Goal: Transaction & Acquisition: Book appointment/travel/reservation

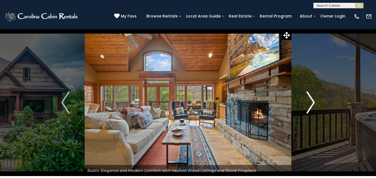
click at [312, 103] on img "Next" at bounding box center [310, 103] width 8 height 22
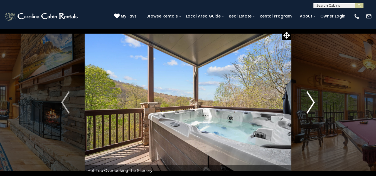
click at [312, 103] on img "Next" at bounding box center [310, 103] width 8 height 22
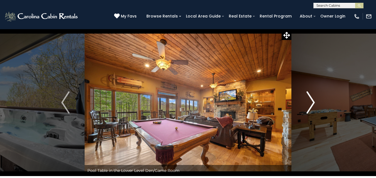
click at [312, 103] on img "Next" at bounding box center [310, 103] width 8 height 22
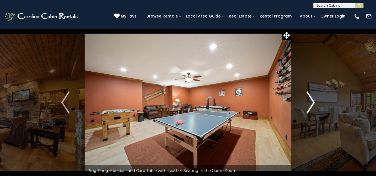
click at [312, 103] on img "Next" at bounding box center [310, 103] width 8 height 22
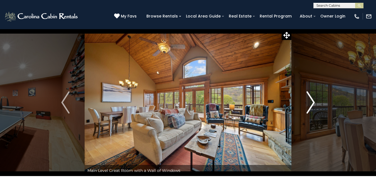
click at [312, 103] on img "Next" at bounding box center [310, 103] width 8 height 22
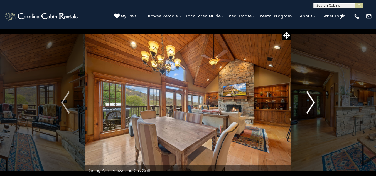
click at [312, 103] on img "Next" at bounding box center [310, 103] width 8 height 22
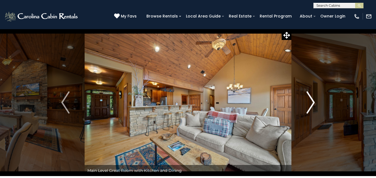
click at [312, 103] on img "Next" at bounding box center [310, 103] width 8 height 22
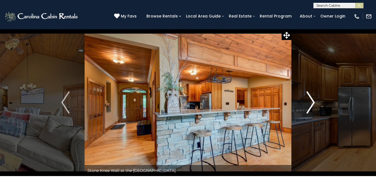
click at [312, 103] on img "Next" at bounding box center [310, 103] width 8 height 22
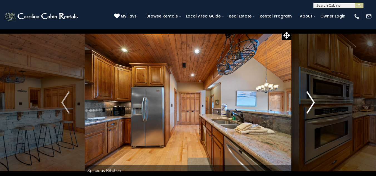
click at [312, 103] on img "Next" at bounding box center [310, 103] width 8 height 22
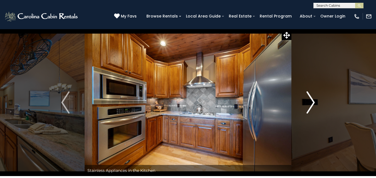
click at [312, 103] on img "Next" at bounding box center [310, 103] width 8 height 22
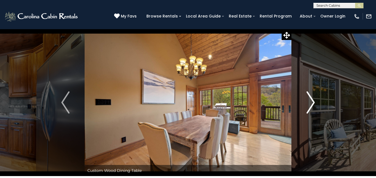
click at [312, 103] on img "Next" at bounding box center [310, 103] width 8 height 22
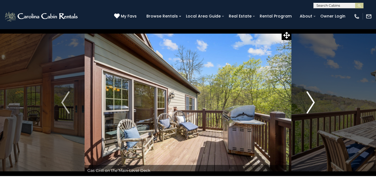
click at [312, 103] on img "Next" at bounding box center [310, 103] width 8 height 22
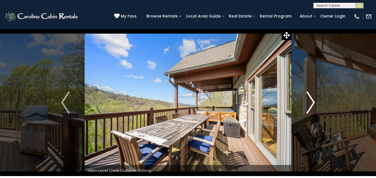
click at [312, 103] on img "Next" at bounding box center [310, 103] width 8 height 22
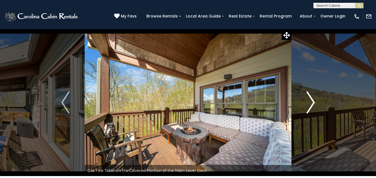
click at [312, 103] on img "Next" at bounding box center [310, 103] width 8 height 22
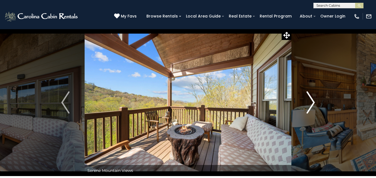
click at [312, 103] on img "Next" at bounding box center [310, 103] width 8 height 22
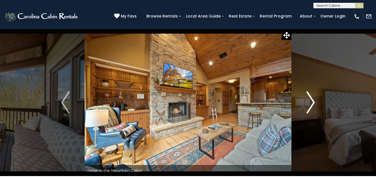
click at [312, 103] on img "Next" at bounding box center [310, 103] width 8 height 22
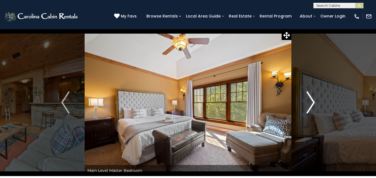
click at [312, 103] on img "Next" at bounding box center [310, 103] width 8 height 22
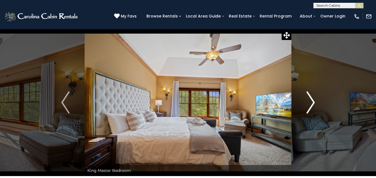
click at [312, 103] on img "Next" at bounding box center [310, 103] width 8 height 22
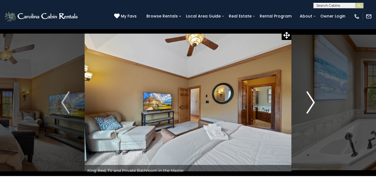
click at [312, 103] on img "Next" at bounding box center [310, 103] width 8 height 22
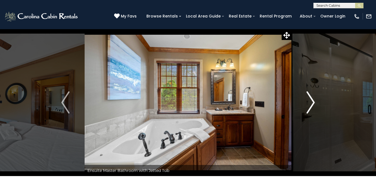
click at [312, 103] on img "Next" at bounding box center [310, 103] width 8 height 22
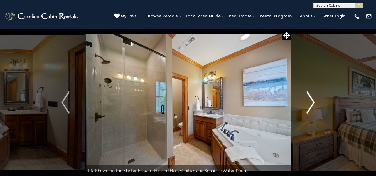
click at [312, 103] on img "Next" at bounding box center [310, 103] width 8 height 22
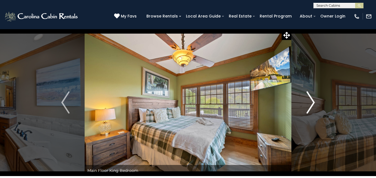
click at [312, 103] on img "Next" at bounding box center [310, 103] width 8 height 22
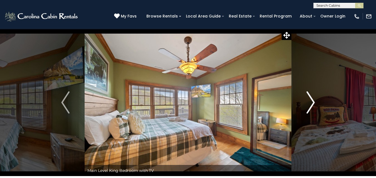
click at [312, 103] on img "Next" at bounding box center [310, 103] width 8 height 22
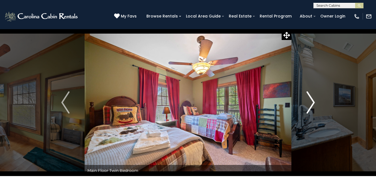
click at [312, 103] on img "Next" at bounding box center [310, 103] width 8 height 22
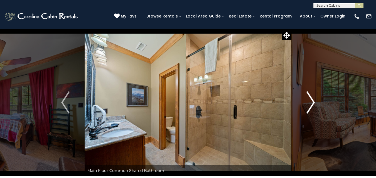
click at [312, 103] on img "Next" at bounding box center [310, 103] width 8 height 22
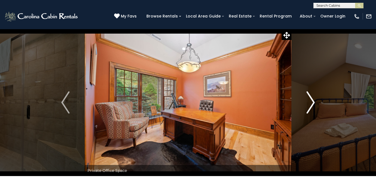
click at [312, 103] on img "Next" at bounding box center [310, 103] width 8 height 22
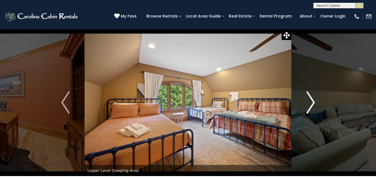
click at [312, 103] on img "Next" at bounding box center [310, 103] width 8 height 22
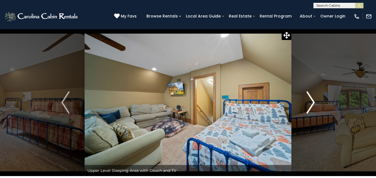
click at [312, 103] on img "Next" at bounding box center [310, 103] width 8 height 22
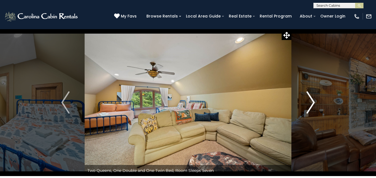
click at [312, 103] on img "Next" at bounding box center [310, 103] width 8 height 22
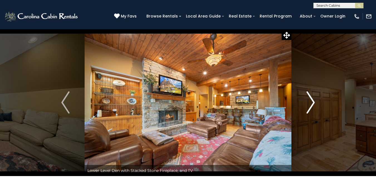
click at [312, 103] on img "Next" at bounding box center [310, 103] width 8 height 22
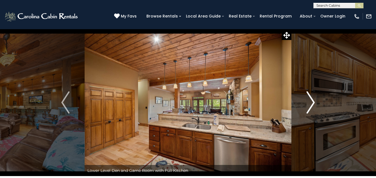
click at [312, 103] on img "Next" at bounding box center [310, 103] width 8 height 22
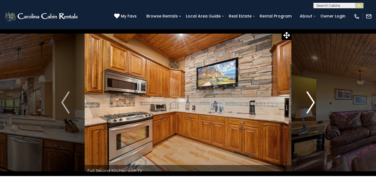
click at [312, 103] on img "Next" at bounding box center [310, 103] width 8 height 22
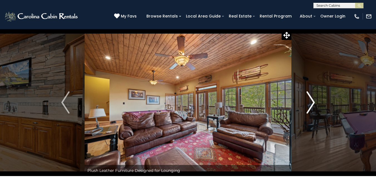
click at [312, 103] on img "Next" at bounding box center [310, 103] width 8 height 22
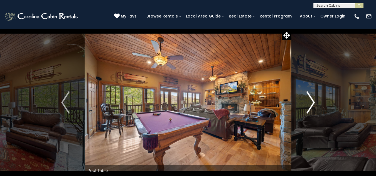
click at [312, 103] on img "Next" at bounding box center [310, 103] width 8 height 22
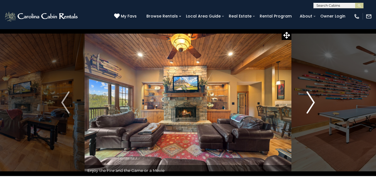
click at [312, 103] on img "Next" at bounding box center [310, 103] width 8 height 22
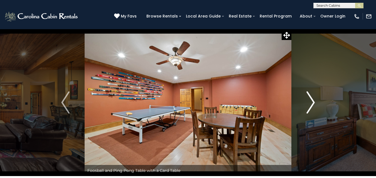
click at [312, 103] on img "Next" at bounding box center [310, 103] width 8 height 22
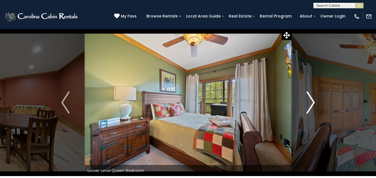
click at [312, 103] on img "Next" at bounding box center [310, 103] width 8 height 22
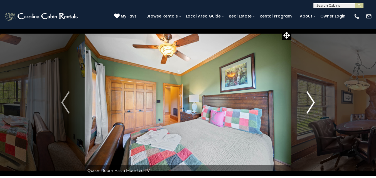
click at [312, 103] on img "Next" at bounding box center [310, 103] width 8 height 22
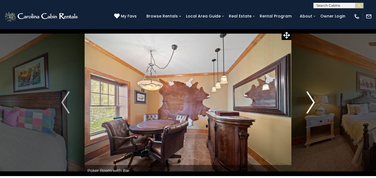
click at [312, 103] on img "Next" at bounding box center [310, 103] width 8 height 22
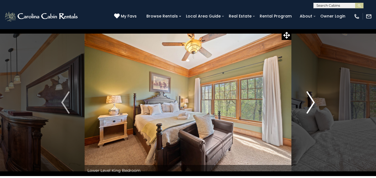
click at [312, 103] on img "Next" at bounding box center [310, 103] width 8 height 22
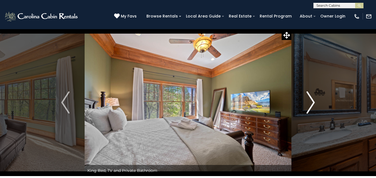
click at [312, 103] on img "Next" at bounding box center [310, 103] width 8 height 22
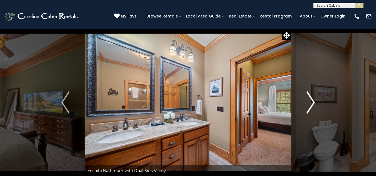
click at [312, 103] on img "Next" at bounding box center [310, 103] width 8 height 22
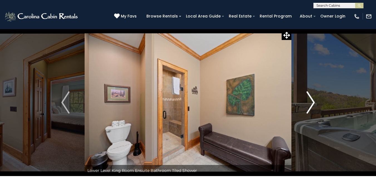
click at [312, 103] on img "Next" at bounding box center [310, 103] width 8 height 22
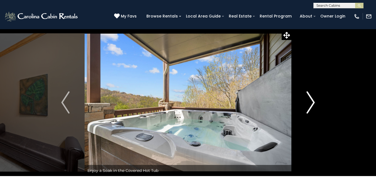
click at [312, 103] on img "Next" at bounding box center [310, 103] width 8 height 22
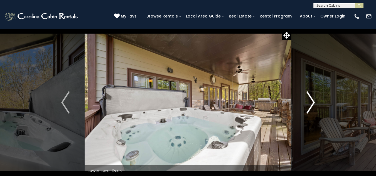
click at [312, 103] on img "Next" at bounding box center [310, 103] width 8 height 22
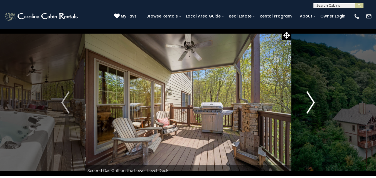
click at [312, 103] on img "Next" at bounding box center [310, 103] width 8 height 22
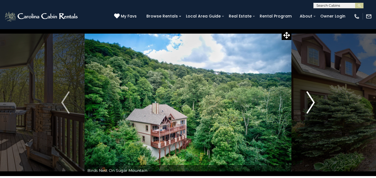
click at [312, 103] on img "Next" at bounding box center [310, 103] width 8 height 22
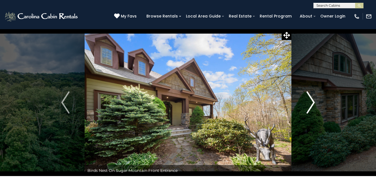
click at [312, 103] on img "Next" at bounding box center [310, 103] width 8 height 22
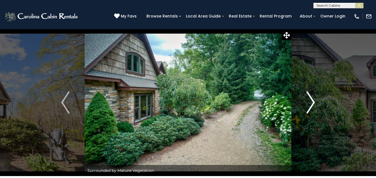
click at [312, 103] on img "Next" at bounding box center [310, 103] width 8 height 22
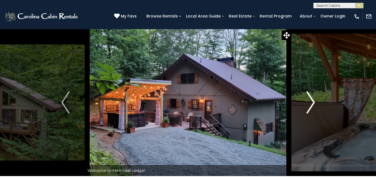
click at [313, 102] on img "Next" at bounding box center [310, 103] width 8 height 22
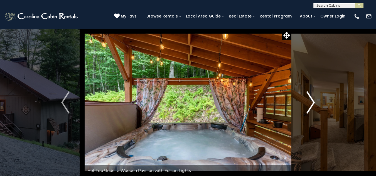
click at [313, 102] on img "Next" at bounding box center [310, 103] width 8 height 22
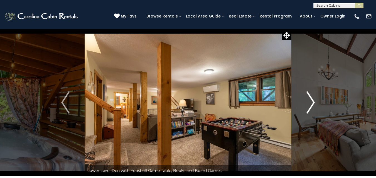
click at [313, 102] on img "Next" at bounding box center [310, 103] width 8 height 22
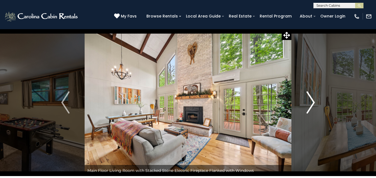
click at [313, 102] on img "Next" at bounding box center [310, 103] width 8 height 22
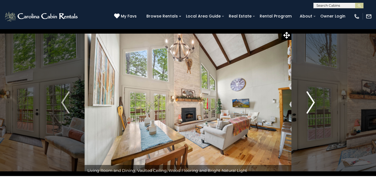
click at [313, 102] on img "Next" at bounding box center [310, 103] width 8 height 22
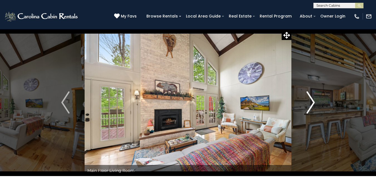
click at [313, 102] on img "Next" at bounding box center [310, 103] width 8 height 22
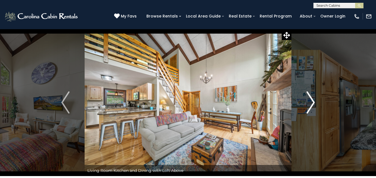
click at [313, 102] on img "Next" at bounding box center [310, 103] width 8 height 22
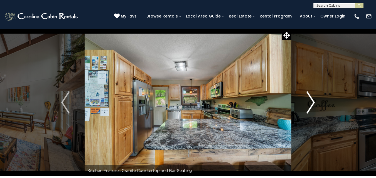
click at [313, 102] on img "Next" at bounding box center [310, 103] width 8 height 22
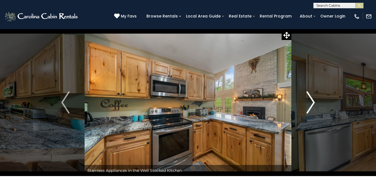
click at [313, 102] on img "Next" at bounding box center [310, 103] width 8 height 22
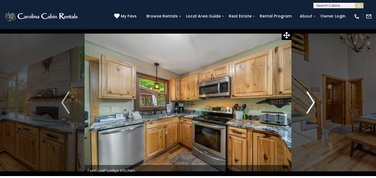
click at [313, 102] on img "Next" at bounding box center [310, 103] width 8 height 22
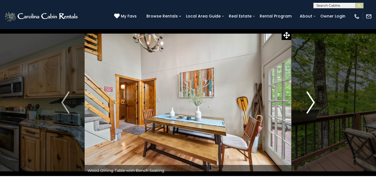
click at [313, 102] on img "Next" at bounding box center [310, 103] width 8 height 22
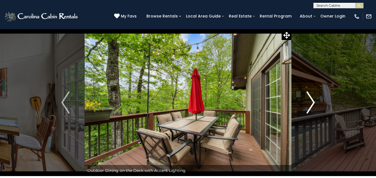
click at [313, 102] on img "Next" at bounding box center [310, 103] width 8 height 22
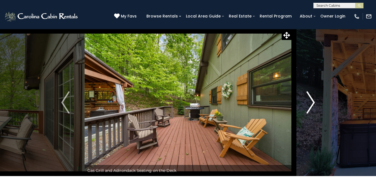
click at [313, 102] on img "Next" at bounding box center [310, 103] width 8 height 22
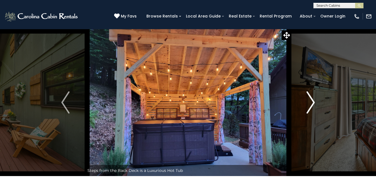
click at [313, 102] on img "Next" at bounding box center [310, 103] width 8 height 22
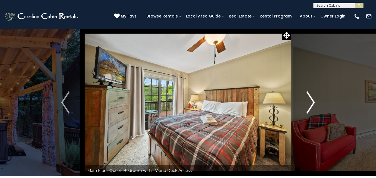
click at [313, 102] on img "Next" at bounding box center [310, 103] width 8 height 22
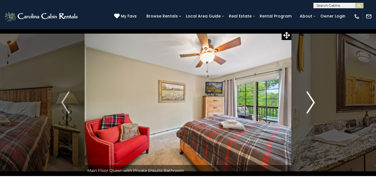
click at [313, 102] on img "Next" at bounding box center [310, 103] width 8 height 22
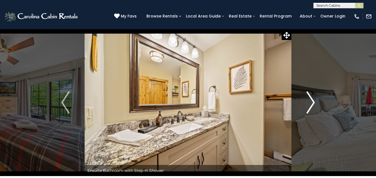
click at [313, 102] on img "Next" at bounding box center [310, 103] width 8 height 22
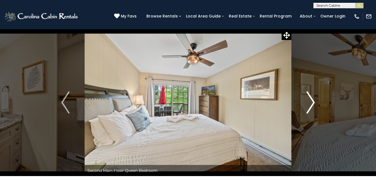
click at [313, 102] on img "Next" at bounding box center [310, 103] width 8 height 22
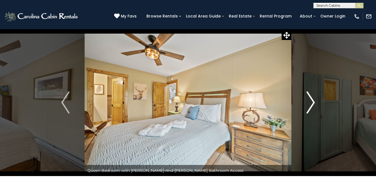
click at [313, 102] on img "Next" at bounding box center [310, 103] width 8 height 22
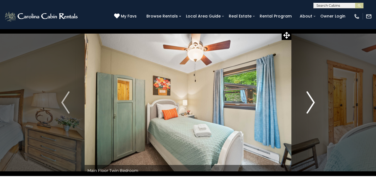
click at [313, 102] on img "Next" at bounding box center [310, 103] width 8 height 22
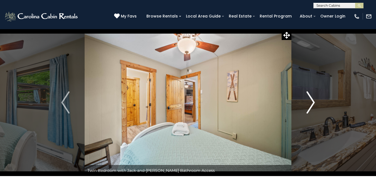
click at [313, 102] on img "Next" at bounding box center [310, 103] width 8 height 22
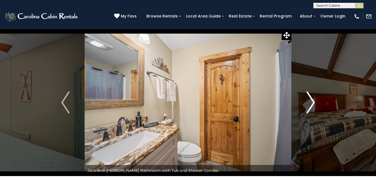
click at [313, 102] on img "Next" at bounding box center [310, 103] width 8 height 22
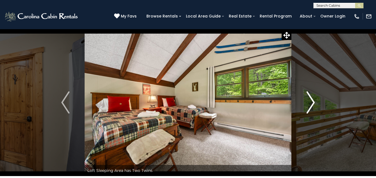
click at [313, 102] on img "Next" at bounding box center [310, 103] width 8 height 22
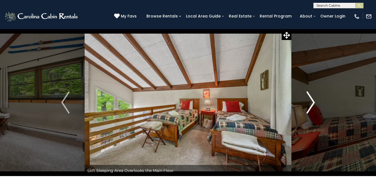
click at [313, 102] on img "Next" at bounding box center [310, 103] width 8 height 22
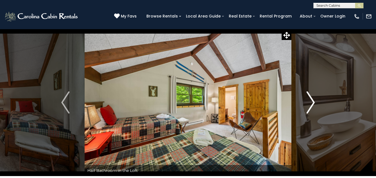
click at [313, 102] on img "Next" at bounding box center [310, 103] width 8 height 22
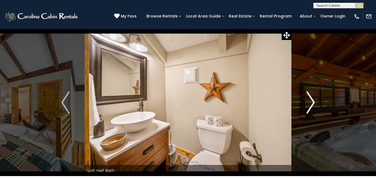
click at [313, 102] on img "Next" at bounding box center [310, 103] width 8 height 22
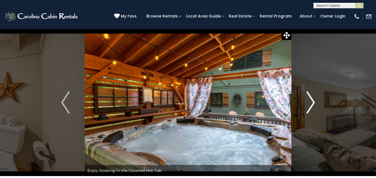
click at [313, 102] on img "Next" at bounding box center [310, 103] width 8 height 22
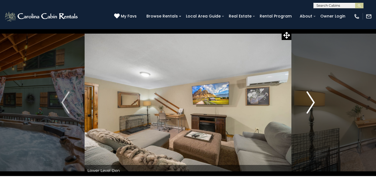
click at [313, 102] on img "Next" at bounding box center [310, 103] width 8 height 22
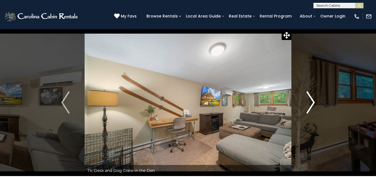
click at [313, 102] on img "Next" at bounding box center [310, 103] width 8 height 22
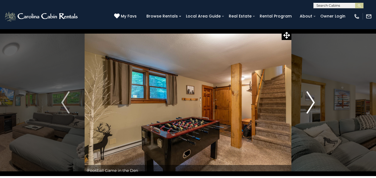
click at [313, 102] on img "Next" at bounding box center [310, 103] width 8 height 22
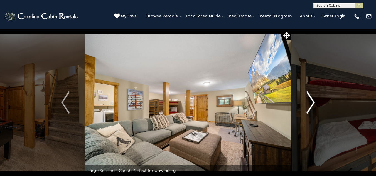
click at [313, 102] on img "Next" at bounding box center [310, 103] width 8 height 22
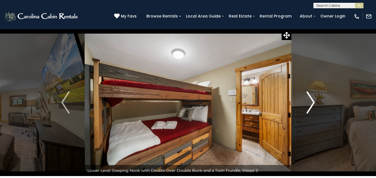
click at [313, 102] on img "Next" at bounding box center [310, 103] width 8 height 22
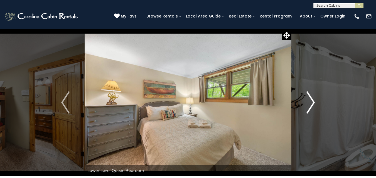
click at [313, 102] on img "Next" at bounding box center [310, 103] width 8 height 22
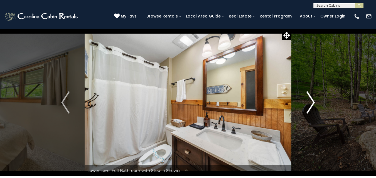
click at [313, 102] on img "Next" at bounding box center [310, 103] width 8 height 22
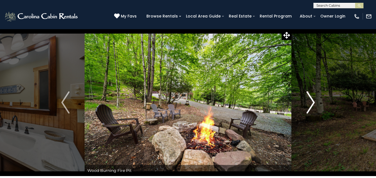
click at [313, 102] on img "Next" at bounding box center [310, 103] width 8 height 22
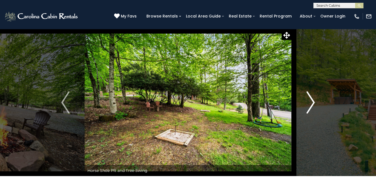
click at [313, 102] on img "Next" at bounding box center [310, 103] width 8 height 22
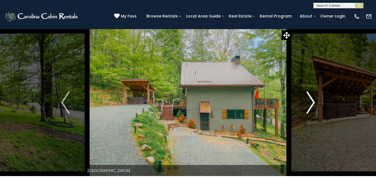
click at [313, 102] on img "Next" at bounding box center [310, 103] width 8 height 22
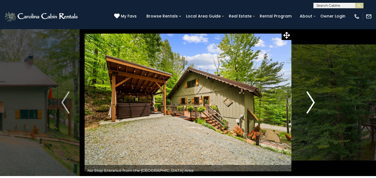
click at [313, 102] on img "Next" at bounding box center [310, 103] width 8 height 22
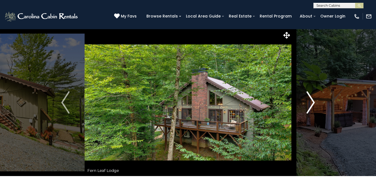
click at [313, 102] on img "Next" at bounding box center [310, 103] width 8 height 22
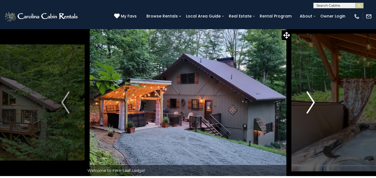
click at [313, 102] on img "Next" at bounding box center [310, 103] width 8 height 22
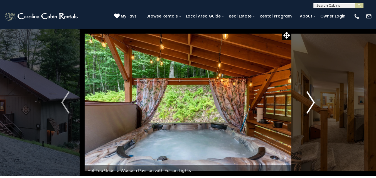
click at [313, 102] on img "Next" at bounding box center [310, 103] width 8 height 22
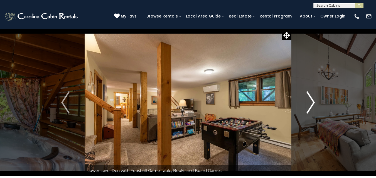
click at [313, 102] on img "Next" at bounding box center [310, 103] width 8 height 22
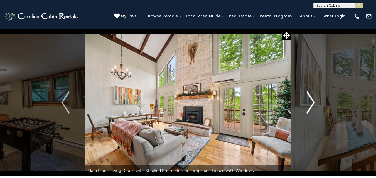
click at [313, 102] on img "Next" at bounding box center [310, 103] width 8 height 22
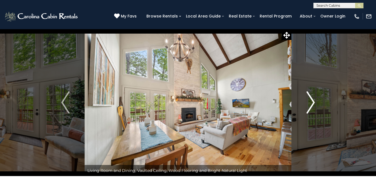
click at [313, 102] on img "Next" at bounding box center [310, 103] width 8 height 22
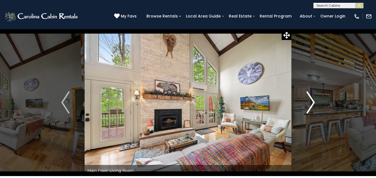
click at [313, 102] on img "Next" at bounding box center [310, 103] width 8 height 22
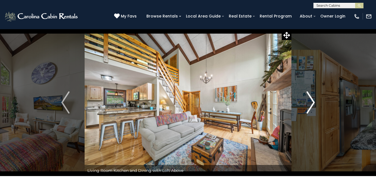
click at [313, 102] on img "Next" at bounding box center [310, 103] width 8 height 22
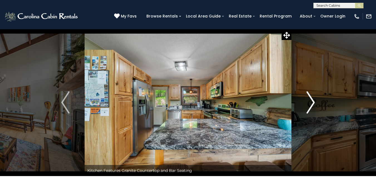
click at [313, 102] on img "Next" at bounding box center [310, 103] width 8 height 22
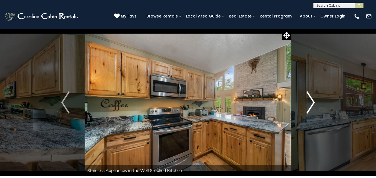
click at [313, 102] on img "Next" at bounding box center [310, 103] width 8 height 22
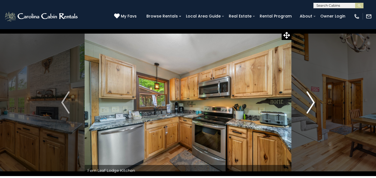
click at [313, 102] on img "Next" at bounding box center [310, 103] width 8 height 22
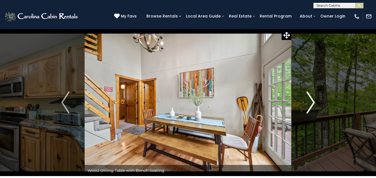
click at [313, 102] on img "Next" at bounding box center [310, 103] width 8 height 22
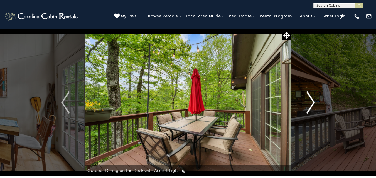
click at [313, 102] on img "Next" at bounding box center [310, 103] width 8 height 22
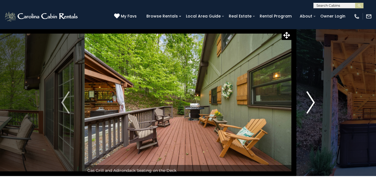
click at [313, 102] on img "Next" at bounding box center [310, 103] width 8 height 22
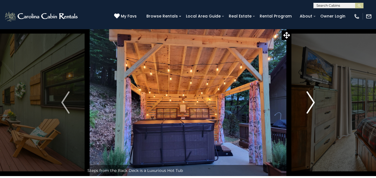
click at [313, 102] on img "Next" at bounding box center [310, 103] width 8 height 22
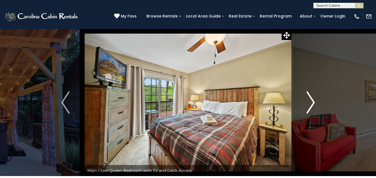
click at [313, 102] on img "Next" at bounding box center [310, 103] width 8 height 22
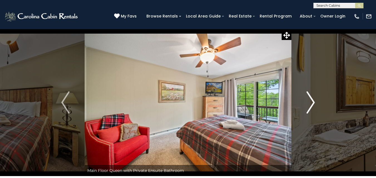
click at [313, 102] on img "Next" at bounding box center [310, 103] width 8 height 22
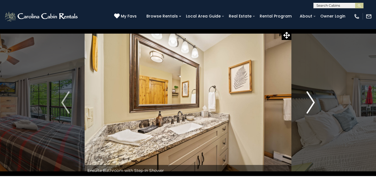
click at [313, 102] on img "Next" at bounding box center [310, 103] width 8 height 22
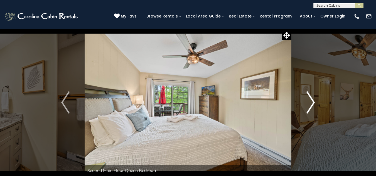
click at [313, 102] on img "Next" at bounding box center [310, 103] width 8 height 22
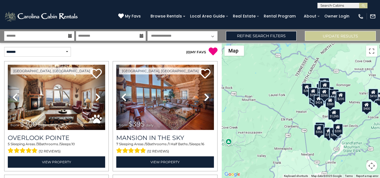
click at [69, 35] on icon at bounding box center [70, 36] width 4 height 4
click at [69, 37] on icon at bounding box center [70, 36] width 4 height 4
click at [50, 38] on input "text" at bounding box center [39, 36] width 70 height 10
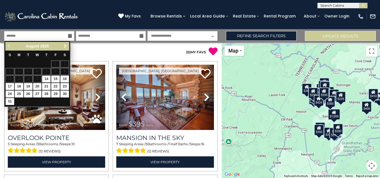
click at [65, 45] on span "Next" at bounding box center [65, 46] width 4 height 4
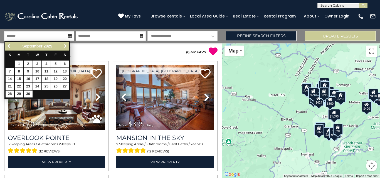
click at [65, 45] on span "Next" at bounding box center [65, 46] width 4 height 4
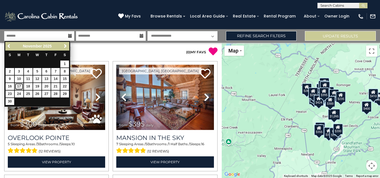
click at [19, 84] on link "17" at bounding box center [19, 86] width 9 height 7
type input "********"
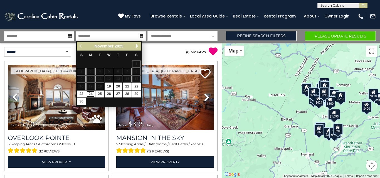
click at [90, 93] on link "24" at bounding box center [90, 94] width 9 height 7
type input "********"
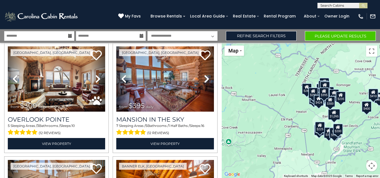
scroll to position [7, 0]
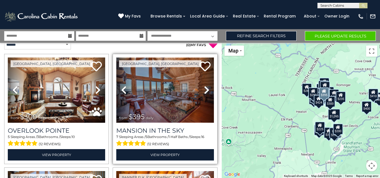
click at [163, 86] on img at bounding box center [164, 90] width 97 height 65
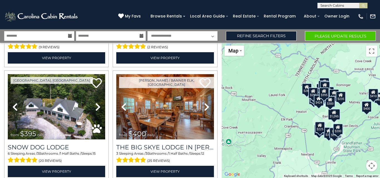
scroll to position [669, 0]
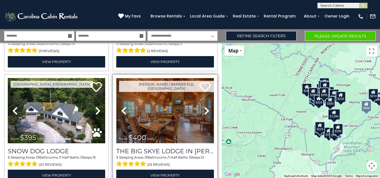
click at [172, 99] on img at bounding box center [164, 110] width 97 height 65
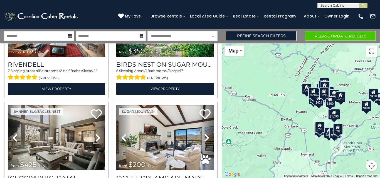
scroll to position [1215, 0]
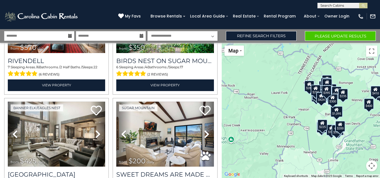
drag, startPoint x: 222, startPoint y: 150, endPoint x: 224, endPoint y: 148, distance: 3.0
click at [224, 148] on div "$300 $395 $535 $225 $425 $350 $325 $451 $460 $1,095 $310 $230 $395 $400 $355 $3…" at bounding box center [301, 111] width 158 height 136
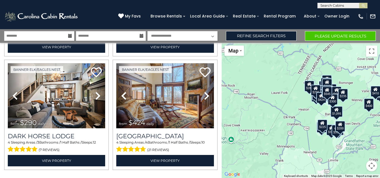
scroll to position [1607, 0]
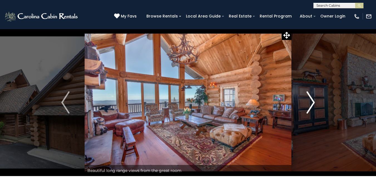
click at [312, 103] on img "Next" at bounding box center [310, 103] width 8 height 22
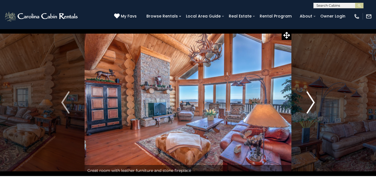
click at [312, 103] on img "Next" at bounding box center [310, 103] width 8 height 22
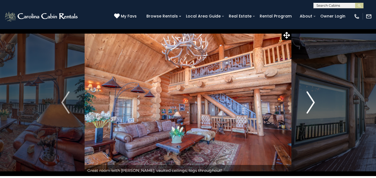
click at [312, 103] on img "Next" at bounding box center [310, 103] width 8 height 22
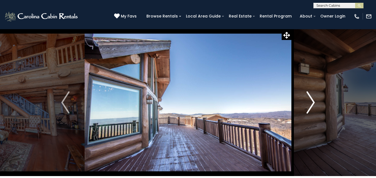
click at [312, 103] on img "Next" at bounding box center [310, 103] width 8 height 22
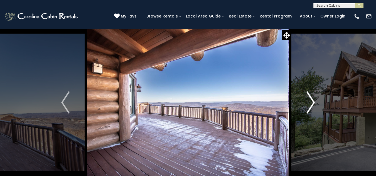
click at [312, 103] on img "Next" at bounding box center [310, 103] width 8 height 22
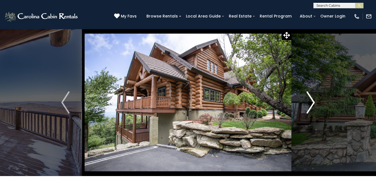
click at [312, 103] on img "Next" at bounding box center [310, 103] width 8 height 22
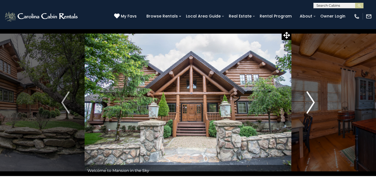
click at [312, 103] on img "Next" at bounding box center [310, 103] width 8 height 22
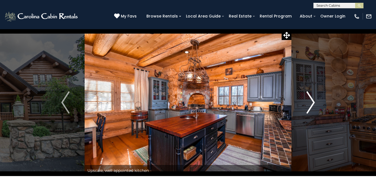
click at [312, 103] on img "Next" at bounding box center [310, 103] width 8 height 22
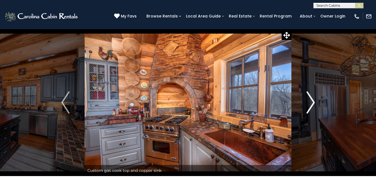
click at [312, 103] on img "Next" at bounding box center [310, 103] width 8 height 22
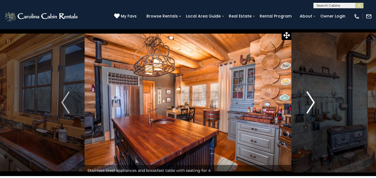
click at [312, 103] on img "Next" at bounding box center [310, 103] width 8 height 22
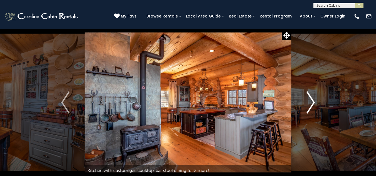
click at [312, 103] on img "Next" at bounding box center [310, 103] width 8 height 22
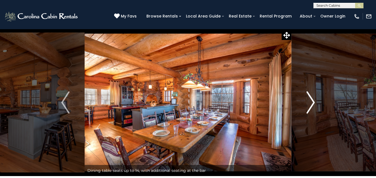
click at [312, 103] on img "Next" at bounding box center [310, 103] width 8 height 22
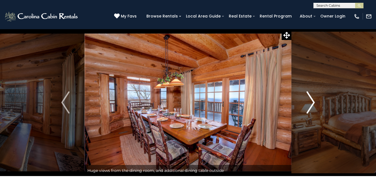
click at [312, 103] on img "Next" at bounding box center [310, 103] width 8 height 22
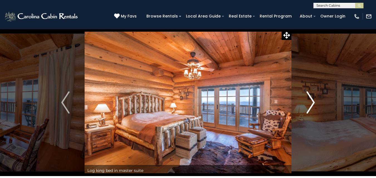
click at [312, 103] on img "Next" at bounding box center [310, 103] width 8 height 22
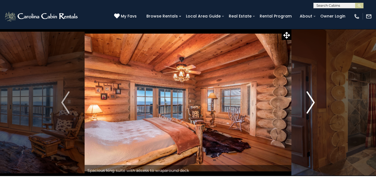
click at [312, 103] on img "Next" at bounding box center [310, 103] width 8 height 22
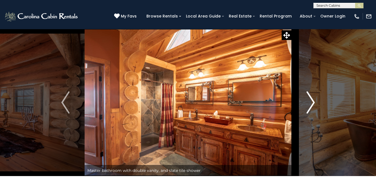
click at [312, 103] on img "Next" at bounding box center [310, 103] width 8 height 22
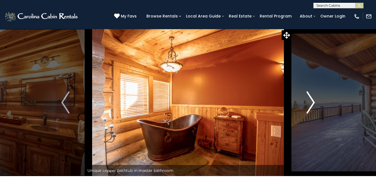
click at [312, 103] on img "Next" at bounding box center [310, 103] width 8 height 22
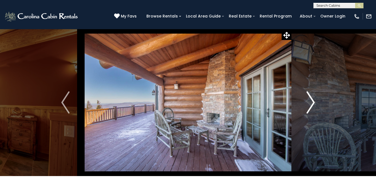
click at [312, 103] on img "Next" at bounding box center [310, 103] width 8 height 22
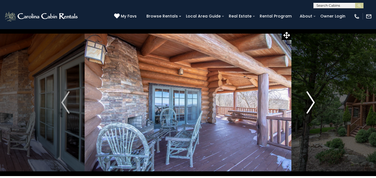
click at [312, 103] on img "Next" at bounding box center [310, 103] width 8 height 22
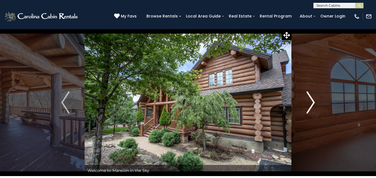
click at [312, 103] on img "Next" at bounding box center [310, 103] width 8 height 22
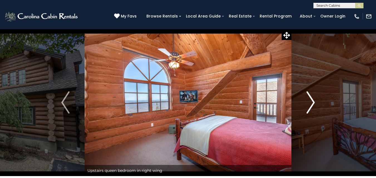
click at [312, 103] on img "Next" at bounding box center [310, 103] width 8 height 22
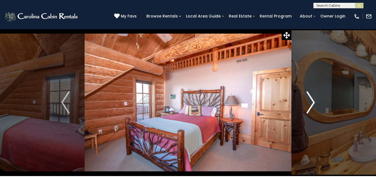
click at [312, 103] on img "Next" at bounding box center [310, 103] width 8 height 22
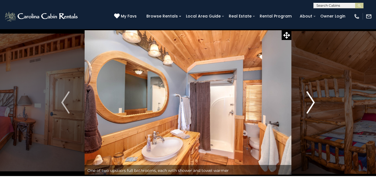
click at [312, 103] on img "Next" at bounding box center [310, 103] width 8 height 22
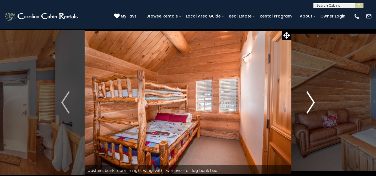
click at [312, 103] on img "Next" at bounding box center [310, 103] width 8 height 22
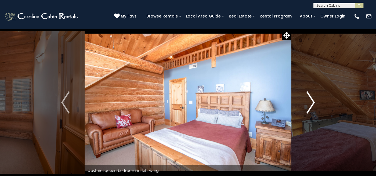
click at [312, 103] on img "Next" at bounding box center [310, 103] width 8 height 22
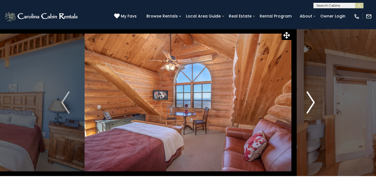
click at [312, 103] on img "Next" at bounding box center [310, 103] width 8 height 22
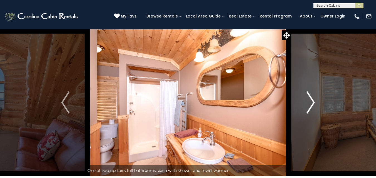
click at [312, 103] on img "Next" at bounding box center [310, 103] width 8 height 22
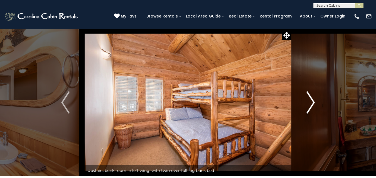
click at [312, 103] on img "Next" at bounding box center [310, 103] width 8 height 22
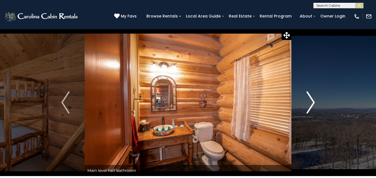
click at [312, 103] on img "Next" at bounding box center [310, 103] width 8 height 22
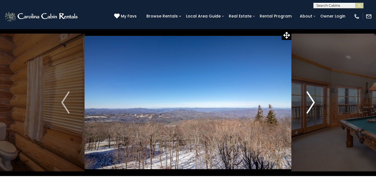
click at [312, 103] on img "Next" at bounding box center [310, 103] width 8 height 22
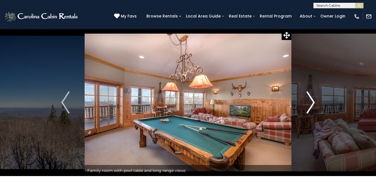
click at [312, 103] on img "Next" at bounding box center [310, 103] width 8 height 22
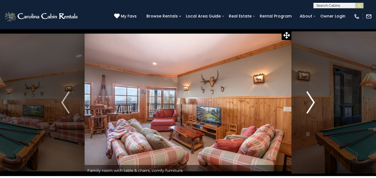
click at [312, 103] on img "Next" at bounding box center [310, 103] width 8 height 22
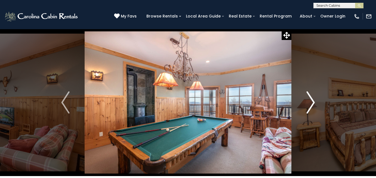
click at [312, 103] on img "Next" at bounding box center [310, 103] width 8 height 22
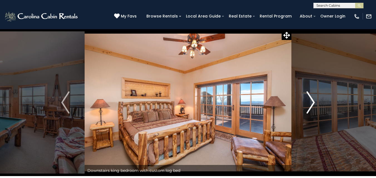
click at [312, 103] on img "Next" at bounding box center [310, 103] width 8 height 22
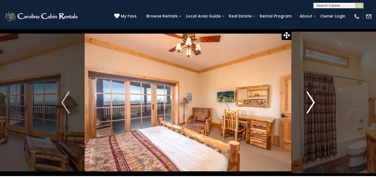
click at [312, 103] on img "Next" at bounding box center [310, 103] width 8 height 22
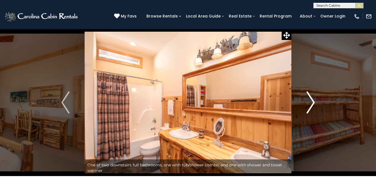
click at [312, 103] on img "Next" at bounding box center [310, 103] width 8 height 22
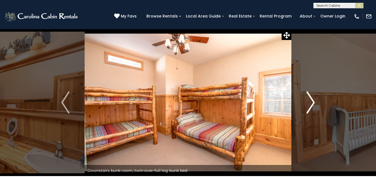
click at [312, 103] on img "Next" at bounding box center [310, 103] width 8 height 22
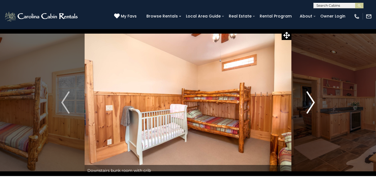
click at [312, 103] on img "Next" at bounding box center [310, 103] width 8 height 22
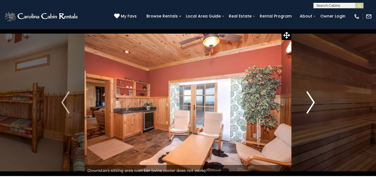
click at [312, 103] on img "Next" at bounding box center [310, 103] width 8 height 22
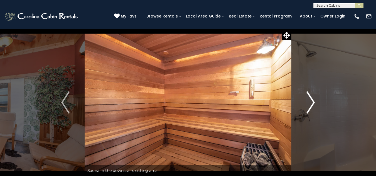
click at [312, 103] on img "Next" at bounding box center [310, 103] width 8 height 22
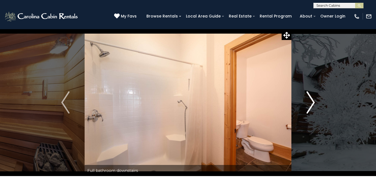
click at [312, 103] on img "Next" at bounding box center [310, 103] width 8 height 22
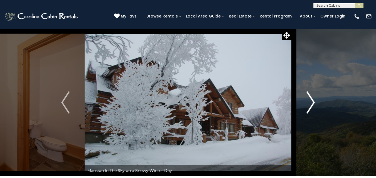
click at [312, 103] on img "Next" at bounding box center [310, 103] width 8 height 22
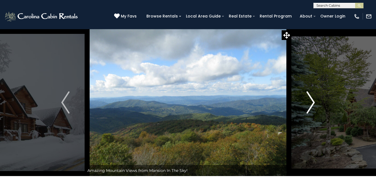
click at [312, 103] on img "Next" at bounding box center [310, 103] width 8 height 22
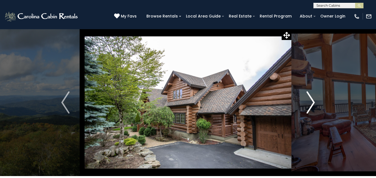
click at [312, 103] on img "Next" at bounding box center [310, 103] width 8 height 22
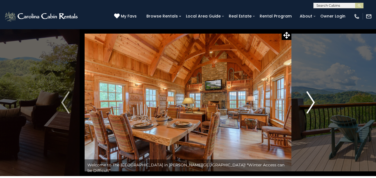
click at [314, 101] on img "Next" at bounding box center [310, 103] width 8 height 22
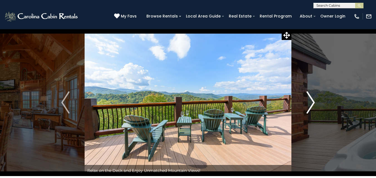
click at [314, 101] on img "Next" at bounding box center [310, 103] width 8 height 22
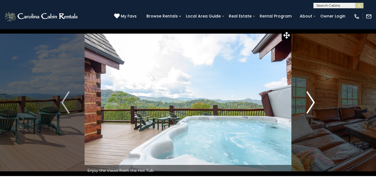
click at [314, 101] on img "Next" at bounding box center [310, 103] width 8 height 22
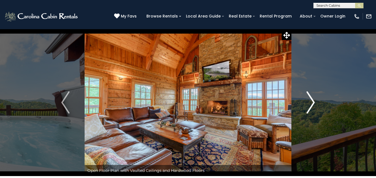
click at [314, 101] on img "Next" at bounding box center [310, 103] width 8 height 22
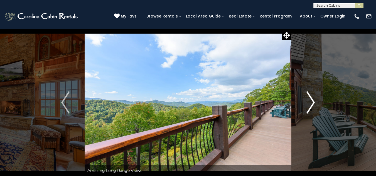
click at [314, 101] on img "Next" at bounding box center [310, 103] width 8 height 22
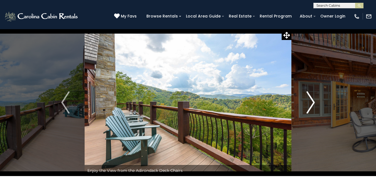
click at [314, 101] on img "Next" at bounding box center [310, 103] width 8 height 22
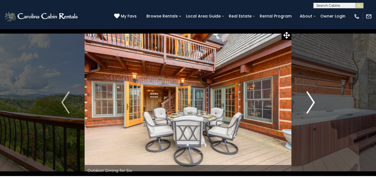
click at [314, 101] on img "Next" at bounding box center [310, 103] width 8 height 22
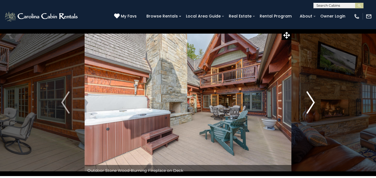
click at [314, 101] on img "Next" at bounding box center [310, 103] width 8 height 22
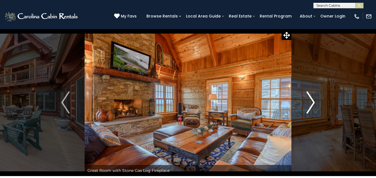
click at [314, 101] on img "Next" at bounding box center [310, 103] width 8 height 22
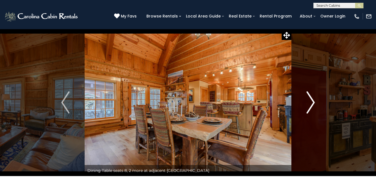
click at [314, 101] on img "Next" at bounding box center [310, 103] width 8 height 22
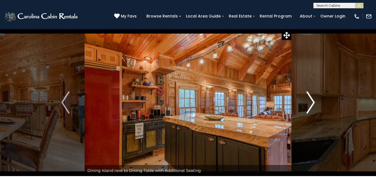
click at [314, 101] on img "Next" at bounding box center [310, 103] width 8 height 22
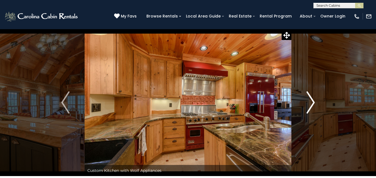
click at [314, 101] on img "Next" at bounding box center [310, 103] width 8 height 22
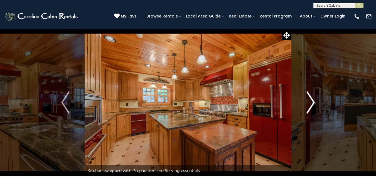
click at [314, 101] on img "Next" at bounding box center [310, 103] width 8 height 22
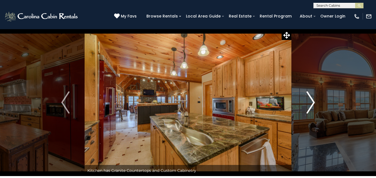
click at [314, 101] on img "Next" at bounding box center [310, 103] width 8 height 22
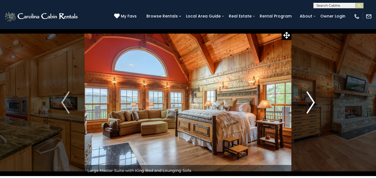
click at [314, 101] on img "Next" at bounding box center [310, 103] width 8 height 22
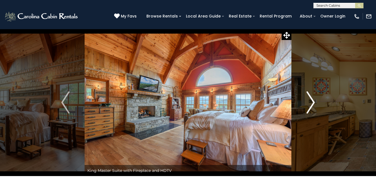
click at [314, 101] on img "Next" at bounding box center [310, 103] width 8 height 22
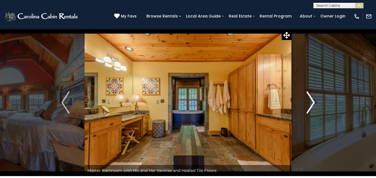
click at [314, 101] on img "Next" at bounding box center [310, 103] width 8 height 22
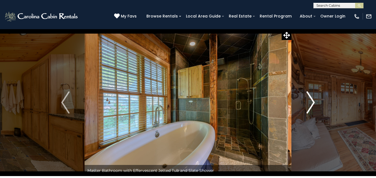
click at [314, 101] on img "Next" at bounding box center [310, 103] width 8 height 22
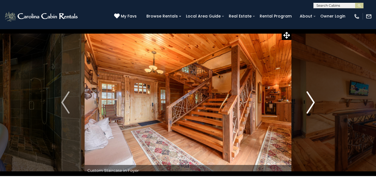
click at [314, 101] on img "Next" at bounding box center [310, 103] width 8 height 22
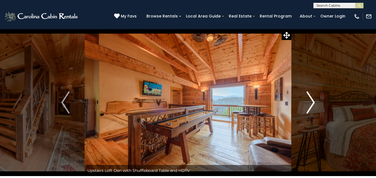
click at [314, 101] on img "Next" at bounding box center [310, 103] width 8 height 22
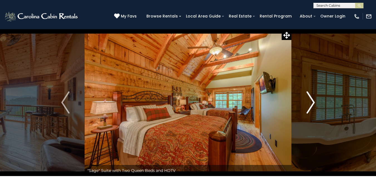
click at [314, 101] on img "Next" at bounding box center [310, 103] width 8 height 22
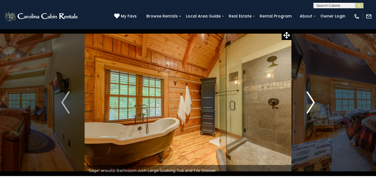
click at [314, 101] on img "Next" at bounding box center [310, 103] width 8 height 22
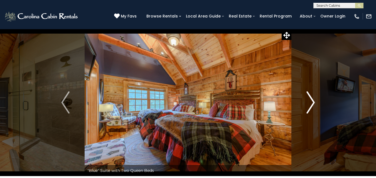
click at [314, 101] on img "Next" at bounding box center [310, 103] width 8 height 22
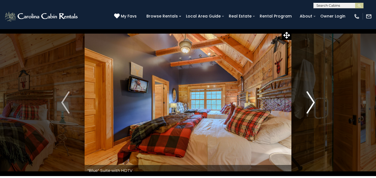
click at [314, 101] on img "Next" at bounding box center [310, 103] width 8 height 22
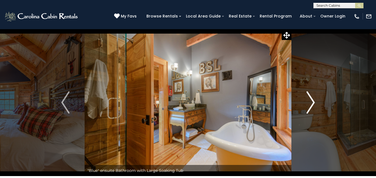
click at [314, 101] on img "Next" at bounding box center [310, 103] width 8 height 22
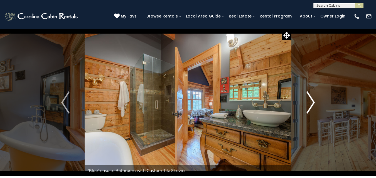
click at [314, 101] on img "Next" at bounding box center [310, 103] width 8 height 22
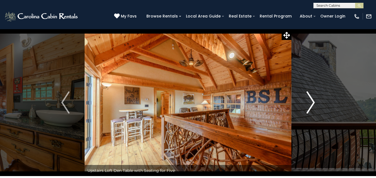
click at [314, 101] on img "Next" at bounding box center [310, 103] width 8 height 22
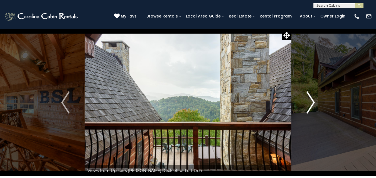
click at [314, 101] on img "Next" at bounding box center [310, 103] width 8 height 22
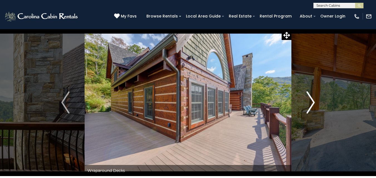
click at [314, 101] on img "Next" at bounding box center [310, 103] width 8 height 22
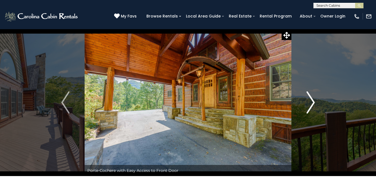
click at [314, 101] on img "Next" at bounding box center [310, 103] width 8 height 22
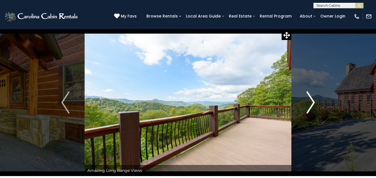
click at [314, 101] on img "Next" at bounding box center [310, 103] width 8 height 22
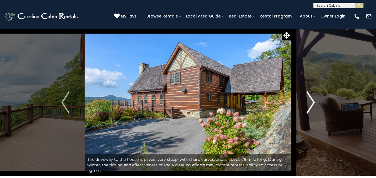
click at [314, 101] on img "Next" at bounding box center [310, 103] width 8 height 22
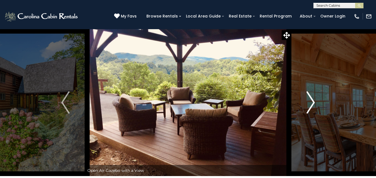
click at [314, 101] on img "Next" at bounding box center [310, 103] width 8 height 22
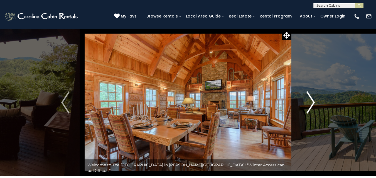
click at [312, 99] on img "Next" at bounding box center [310, 103] width 8 height 22
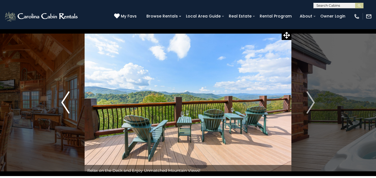
click at [65, 101] on img "Previous" at bounding box center [65, 103] width 8 height 22
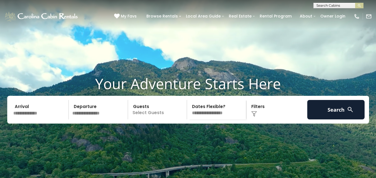
click at [51, 120] on input "text" at bounding box center [40, 109] width 58 height 19
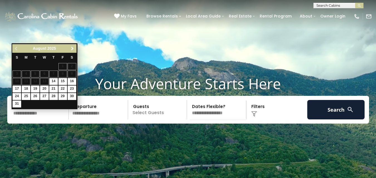
click at [72, 48] on span "Next" at bounding box center [72, 48] width 4 height 4
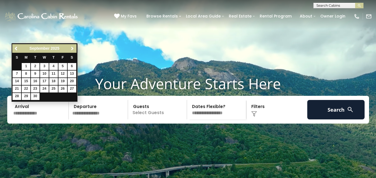
click at [72, 48] on span "Next" at bounding box center [72, 48] width 4 height 4
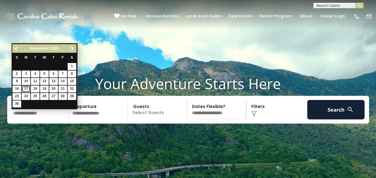
click at [26, 88] on link "17" at bounding box center [26, 89] width 9 height 7
type input "********"
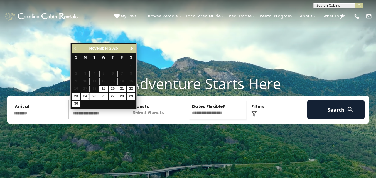
click at [87, 96] on link "24" at bounding box center [85, 96] width 9 height 7
type input "********"
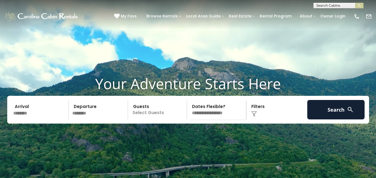
click at [162, 120] on p "Select Guests" at bounding box center [158, 109] width 57 height 19
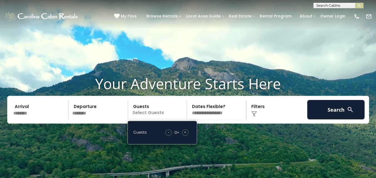
click at [186, 135] on span "+" at bounding box center [185, 133] width 2 height 6
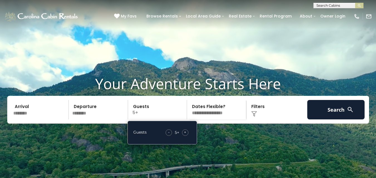
click at [186, 135] on span "+" at bounding box center [185, 133] width 2 height 6
click at [266, 120] on div "Click to Choose" at bounding box center [277, 109] width 58 height 19
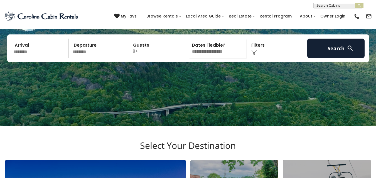
scroll to position [67, 0]
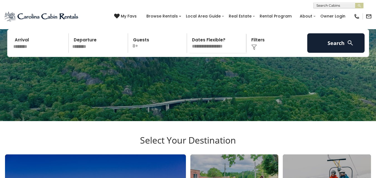
click at [257, 53] on div "Click to Choose" at bounding box center [277, 42] width 58 height 19
click at [254, 49] on div "Click to Choose" at bounding box center [277, 42] width 58 height 19
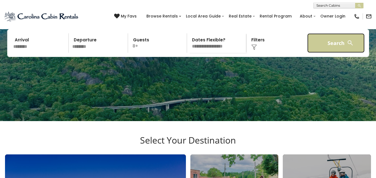
click at [326, 53] on button "Search" at bounding box center [336, 42] width 58 height 19
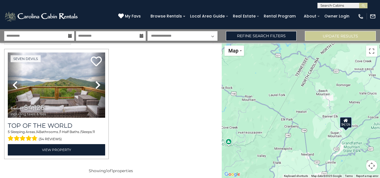
scroll to position [15, 0]
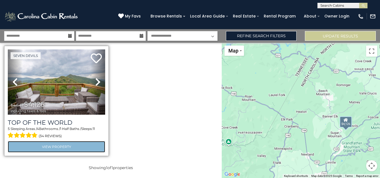
click at [69, 147] on link "View Property" at bounding box center [56, 146] width 97 height 11
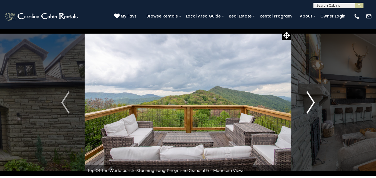
click at [312, 102] on img "Next" at bounding box center [310, 103] width 8 height 22
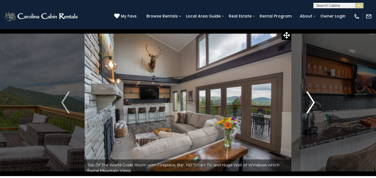
click at [312, 102] on img "Next" at bounding box center [310, 103] width 8 height 22
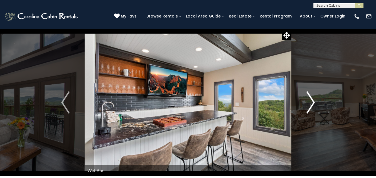
click at [312, 102] on img "Next" at bounding box center [310, 103] width 8 height 22
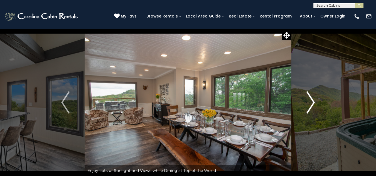
click at [312, 102] on img "Next" at bounding box center [310, 103] width 8 height 22
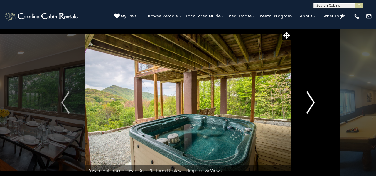
click at [312, 102] on img "Next" at bounding box center [310, 103] width 8 height 22
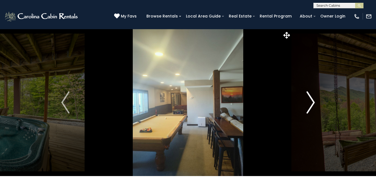
click at [312, 102] on img "Next" at bounding box center [310, 103] width 8 height 22
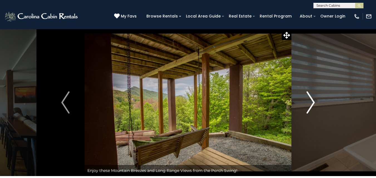
click at [312, 102] on img "Next" at bounding box center [310, 103] width 8 height 22
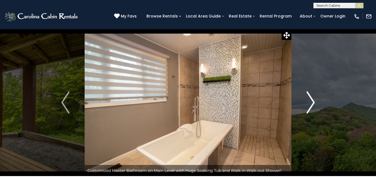
click at [312, 102] on img "Next" at bounding box center [310, 103] width 8 height 22
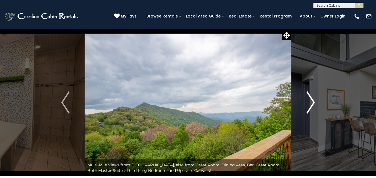
click at [312, 102] on img "Next" at bounding box center [310, 103] width 8 height 22
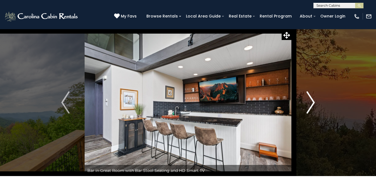
click at [312, 102] on img "Next" at bounding box center [310, 103] width 8 height 22
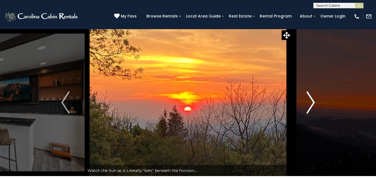
click at [312, 102] on img "Next" at bounding box center [310, 103] width 8 height 22
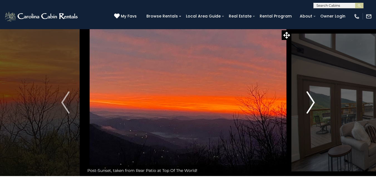
click at [312, 102] on img "Next" at bounding box center [310, 103] width 8 height 22
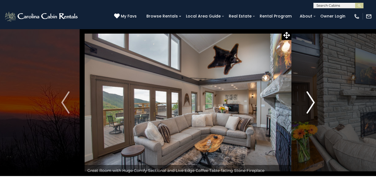
click at [312, 102] on img "Next" at bounding box center [310, 103] width 8 height 22
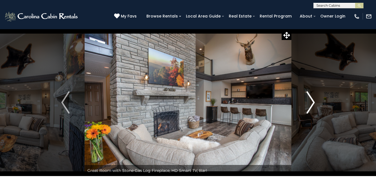
click at [312, 102] on img "Next" at bounding box center [310, 103] width 8 height 22
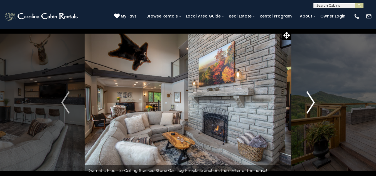
click at [312, 102] on img "Next" at bounding box center [310, 103] width 8 height 22
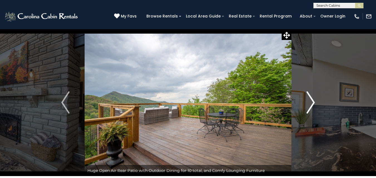
click at [312, 102] on img "Next" at bounding box center [310, 103] width 8 height 22
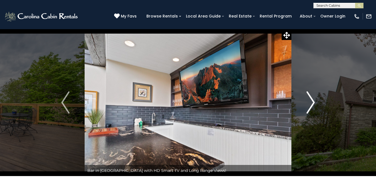
click at [312, 102] on img "Next" at bounding box center [310, 103] width 8 height 22
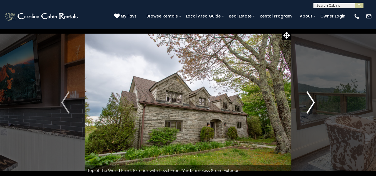
click at [312, 102] on img "Next" at bounding box center [310, 103] width 8 height 22
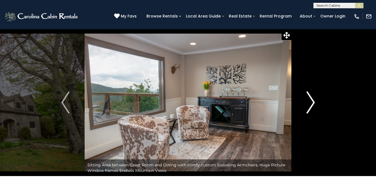
click at [312, 102] on img "Next" at bounding box center [310, 103] width 8 height 22
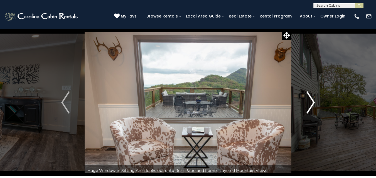
click at [312, 102] on img "Next" at bounding box center [310, 103] width 8 height 22
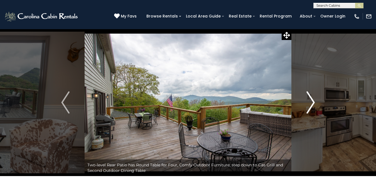
click at [312, 102] on img "Next" at bounding box center [310, 103] width 8 height 22
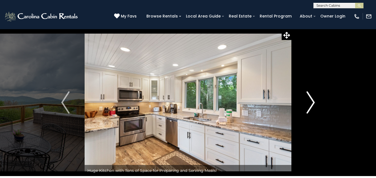
click at [312, 102] on img "Next" at bounding box center [310, 103] width 8 height 22
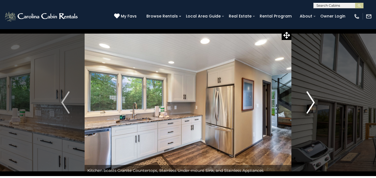
click at [312, 102] on img "Next" at bounding box center [310, 103] width 8 height 22
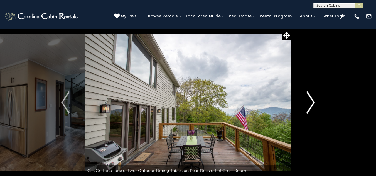
click at [312, 102] on img "Next" at bounding box center [310, 103] width 8 height 22
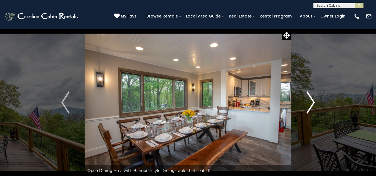
click at [312, 102] on img "Next" at bounding box center [310, 103] width 8 height 22
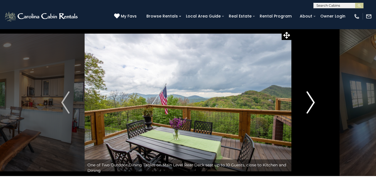
click at [312, 102] on img "Next" at bounding box center [310, 103] width 8 height 22
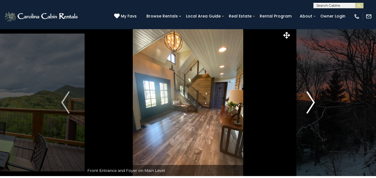
click at [312, 102] on img "Next" at bounding box center [310, 103] width 8 height 22
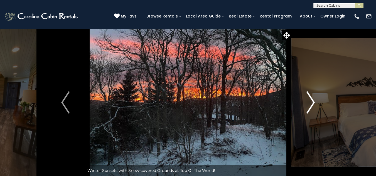
click at [312, 102] on img "Next" at bounding box center [310, 103] width 8 height 22
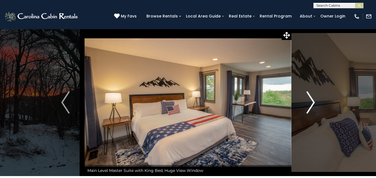
click at [312, 102] on img "Next" at bounding box center [310, 103] width 8 height 22
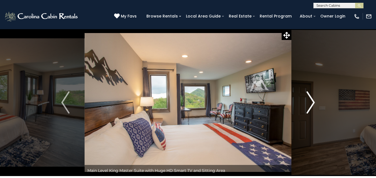
click at [312, 102] on img "Next" at bounding box center [310, 103] width 8 height 22
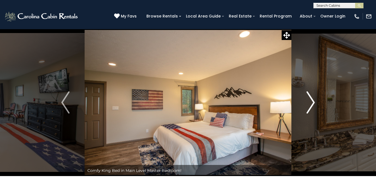
click at [312, 102] on img "Next" at bounding box center [310, 103] width 8 height 22
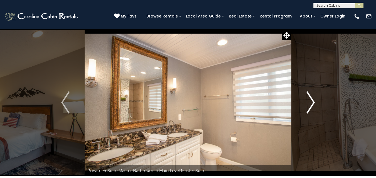
click at [312, 102] on img "Next" at bounding box center [310, 103] width 8 height 22
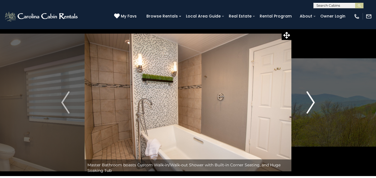
click at [312, 102] on img "Next" at bounding box center [310, 103] width 8 height 22
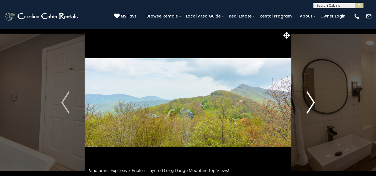
click at [312, 102] on img "Next" at bounding box center [310, 103] width 8 height 22
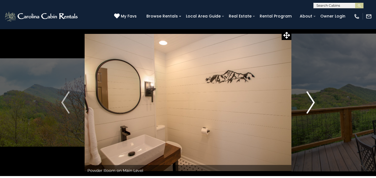
click at [312, 102] on img "Next" at bounding box center [310, 103] width 8 height 22
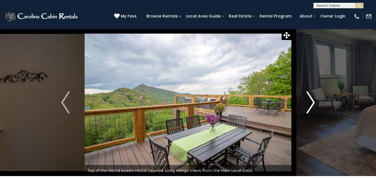
click at [312, 102] on img "Next" at bounding box center [310, 103] width 8 height 22
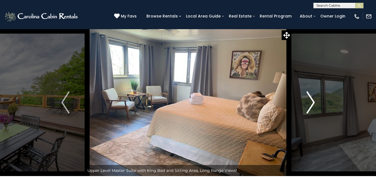
click at [312, 102] on img "Next" at bounding box center [310, 103] width 8 height 22
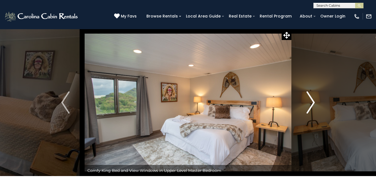
click at [312, 102] on img "Next" at bounding box center [310, 103] width 8 height 22
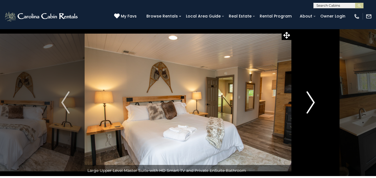
click at [312, 102] on img "Next" at bounding box center [310, 103] width 8 height 22
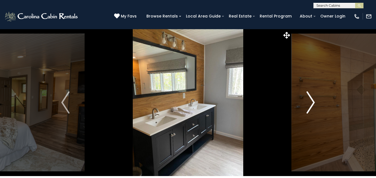
click at [312, 102] on img "Next" at bounding box center [310, 103] width 8 height 22
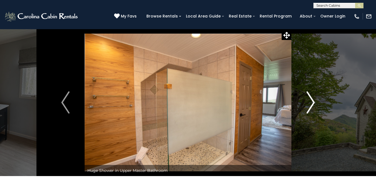
click at [312, 102] on img "Next" at bounding box center [310, 103] width 8 height 22
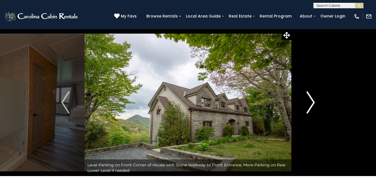
click at [312, 102] on img "Next" at bounding box center [310, 103] width 8 height 22
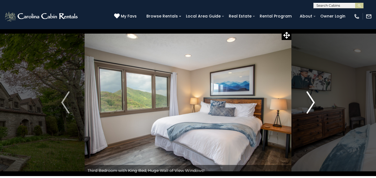
click at [312, 102] on img "Next" at bounding box center [310, 103] width 8 height 22
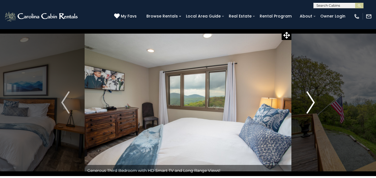
click at [312, 102] on img "Next" at bounding box center [310, 103] width 8 height 22
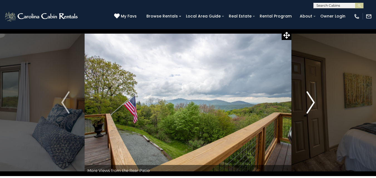
click at [312, 102] on img "Next" at bounding box center [310, 103] width 8 height 22
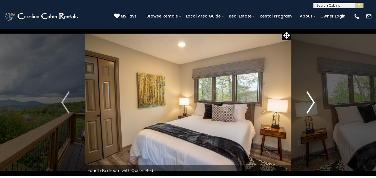
click at [312, 102] on img "Next" at bounding box center [310, 103] width 8 height 22
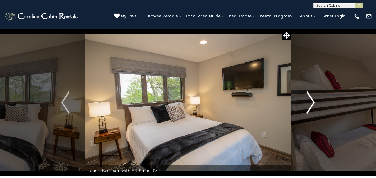
click at [312, 102] on img "Next" at bounding box center [310, 103] width 8 height 22
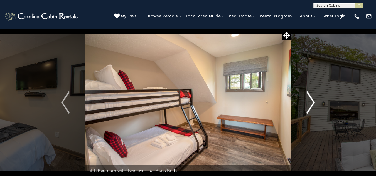
click at [312, 102] on img "Next" at bounding box center [310, 103] width 8 height 22
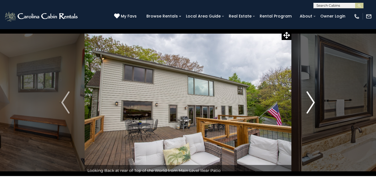
click at [312, 103] on img "Next" at bounding box center [310, 103] width 8 height 22
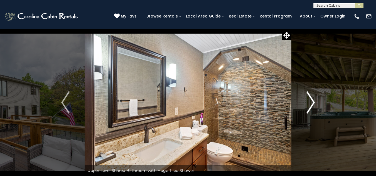
click at [312, 103] on img "Next" at bounding box center [310, 103] width 8 height 22
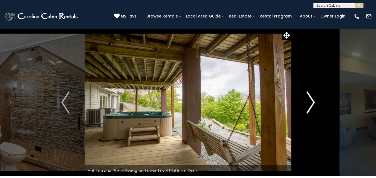
click at [312, 103] on img "Next" at bounding box center [310, 103] width 8 height 22
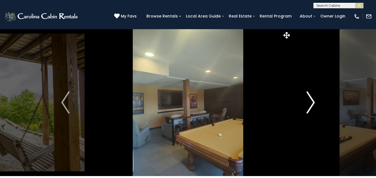
click at [312, 103] on img "Next" at bounding box center [310, 103] width 8 height 22
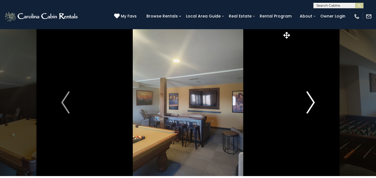
click at [312, 103] on img "Next" at bounding box center [310, 103] width 8 height 22
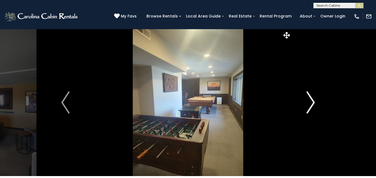
click at [312, 103] on img "Next" at bounding box center [310, 103] width 8 height 22
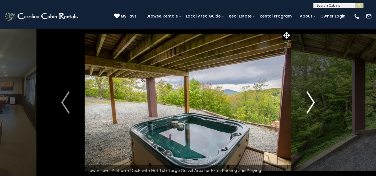
click at [312, 103] on img "Next" at bounding box center [310, 103] width 8 height 22
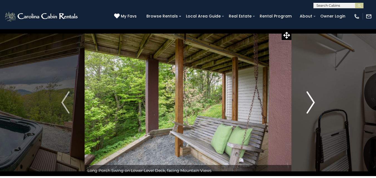
click at [312, 103] on img "Next" at bounding box center [310, 103] width 8 height 22
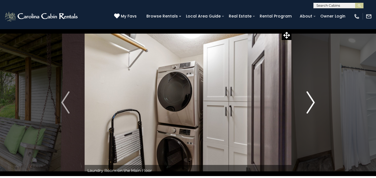
click at [312, 103] on img "Next" at bounding box center [310, 103] width 8 height 22
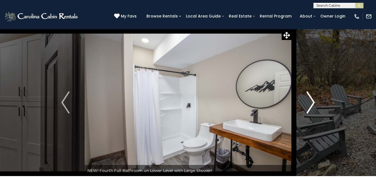
click at [312, 103] on img "Next" at bounding box center [310, 103] width 8 height 22
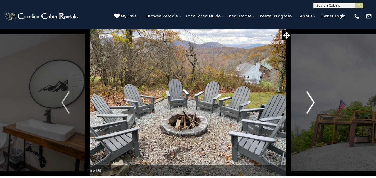
click at [312, 103] on img "Next" at bounding box center [310, 103] width 8 height 22
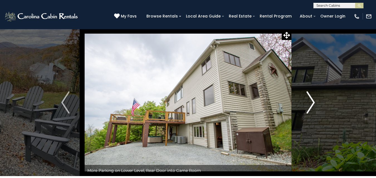
click at [312, 103] on img "Next" at bounding box center [310, 103] width 8 height 22
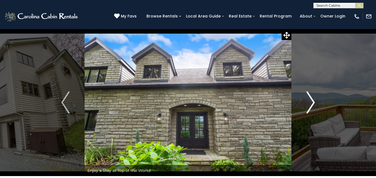
click at [312, 103] on img "Next" at bounding box center [310, 103] width 8 height 22
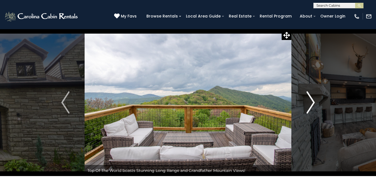
click at [312, 103] on img "Next" at bounding box center [310, 103] width 8 height 22
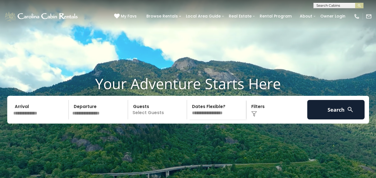
click at [40, 117] on input "text" at bounding box center [40, 109] width 58 height 19
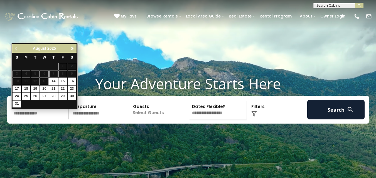
click at [72, 49] on span "Next" at bounding box center [72, 48] width 4 height 4
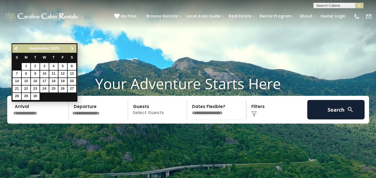
click at [72, 49] on span "Next" at bounding box center [72, 48] width 4 height 4
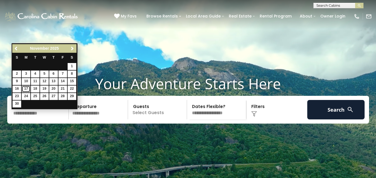
click at [25, 89] on link "17" at bounding box center [26, 89] width 9 height 7
type input "********"
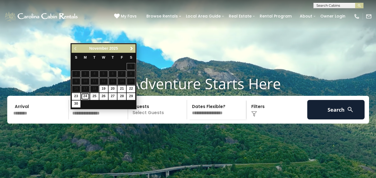
click at [86, 97] on link "24" at bounding box center [85, 96] width 9 height 7
type input "********"
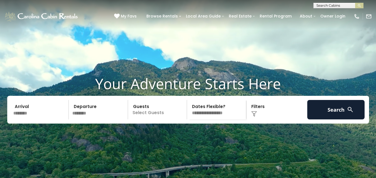
click at [141, 119] on p "Select Guests" at bounding box center [158, 109] width 57 height 19
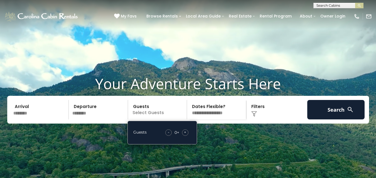
click at [186, 136] on div "+" at bounding box center [185, 133] width 6 height 6
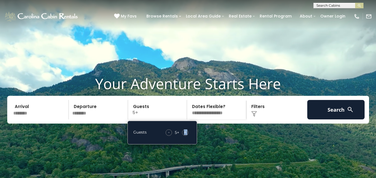
click at [186, 136] on div "+" at bounding box center [185, 133] width 6 height 6
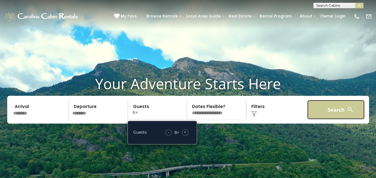
click at [342, 118] on button "Search" at bounding box center [336, 109] width 58 height 19
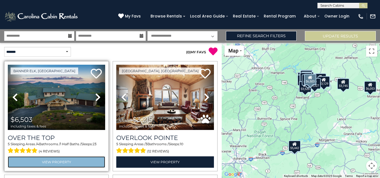
click at [58, 159] on link "View Property" at bounding box center [56, 162] width 97 height 11
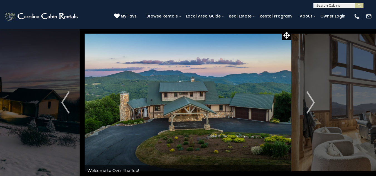
click at [312, 102] on img "Next" at bounding box center [310, 103] width 8 height 22
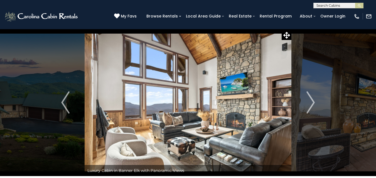
click at [312, 102] on img "Next" at bounding box center [310, 103] width 8 height 22
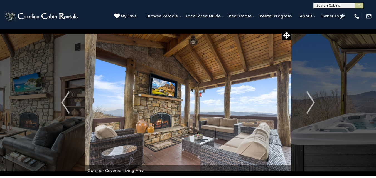
click at [312, 102] on img "Next" at bounding box center [310, 103] width 8 height 22
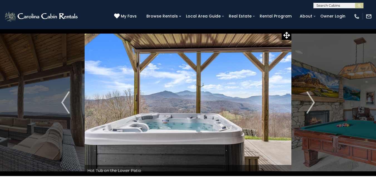
click at [312, 102] on img "Next" at bounding box center [310, 103] width 8 height 22
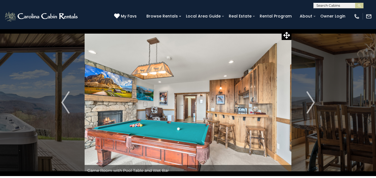
click at [312, 102] on img "Next" at bounding box center [310, 103] width 8 height 22
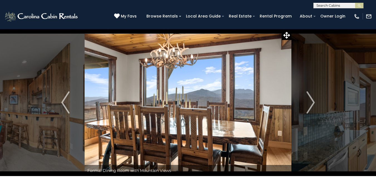
click at [312, 102] on img "Next" at bounding box center [310, 103] width 8 height 22
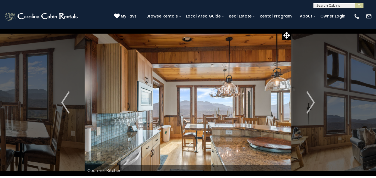
click at [312, 102] on img "Next" at bounding box center [310, 103] width 8 height 22
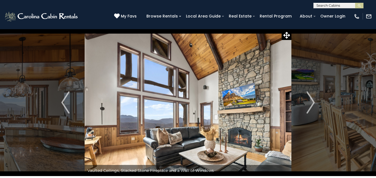
click at [312, 102] on img "Next" at bounding box center [310, 103] width 8 height 22
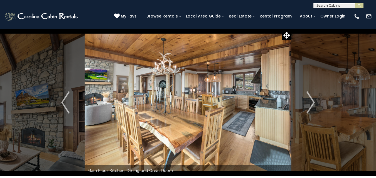
click at [312, 102] on img "Next" at bounding box center [310, 103] width 8 height 22
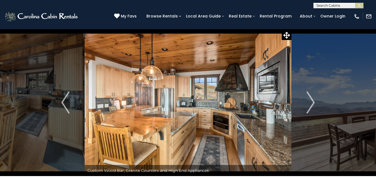
click at [312, 102] on img "Next" at bounding box center [310, 103] width 8 height 22
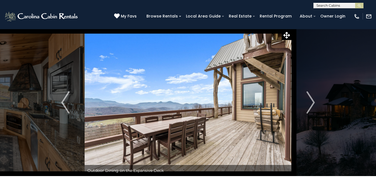
click at [312, 102] on img "Next" at bounding box center [310, 103] width 8 height 22
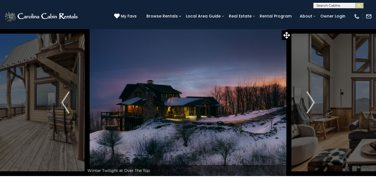
click at [312, 102] on img "Next" at bounding box center [310, 103] width 8 height 22
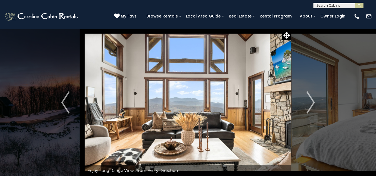
click at [312, 102] on img "Next" at bounding box center [310, 103] width 8 height 22
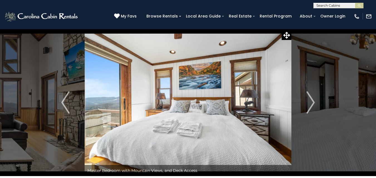
click at [312, 102] on img "Next" at bounding box center [310, 103] width 8 height 22
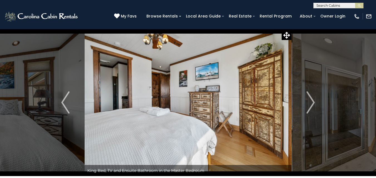
click at [312, 102] on img "Next" at bounding box center [310, 103] width 8 height 22
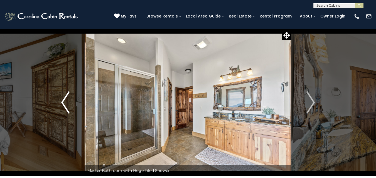
click at [63, 100] on img "Previous" at bounding box center [65, 103] width 8 height 22
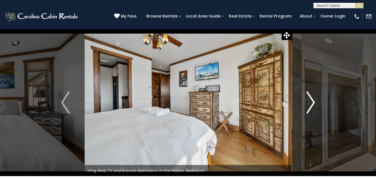
click at [312, 102] on img "Next" at bounding box center [310, 103] width 8 height 22
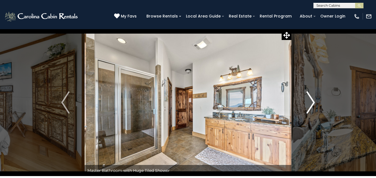
click at [312, 102] on img "Next" at bounding box center [310, 103] width 8 height 22
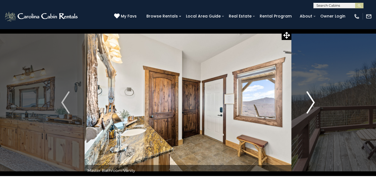
click at [312, 102] on img "Next" at bounding box center [310, 103] width 8 height 22
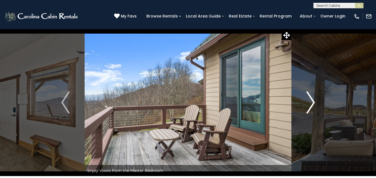
click at [312, 102] on img "Next" at bounding box center [310, 103] width 8 height 22
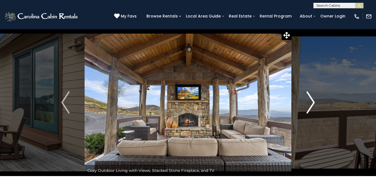
click at [312, 102] on img "Next" at bounding box center [310, 103] width 8 height 22
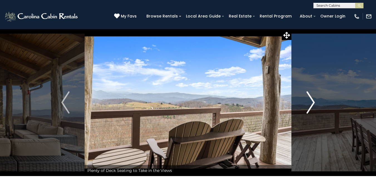
click at [312, 102] on img "Next" at bounding box center [310, 103] width 8 height 22
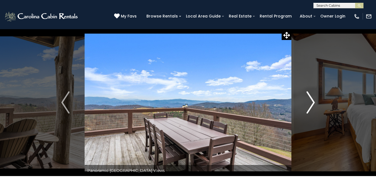
click at [312, 102] on img "Next" at bounding box center [310, 103] width 8 height 22
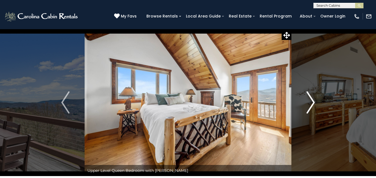
click at [312, 102] on img "Next" at bounding box center [310, 103] width 8 height 22
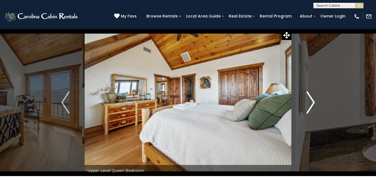
click at [312, 102] on img "Next" at bounding box center [310, 103] width 8 height 22
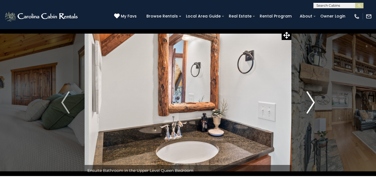
click at [312, 102] on img "Next" at bounding box center [310, 103] width 8 height 22
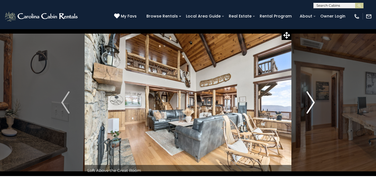
click at [312, 102] on img "Next" at bounding box center [310, 103] width 8 height 22
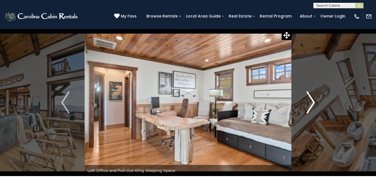
click at [312, 102] on img "Next" at bounding box center [310, 103] width 8 height 22
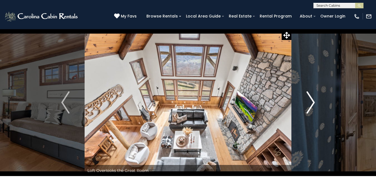
click at [312, 102] on img "Next" at bounding box center [310, 103] width 8 height 22
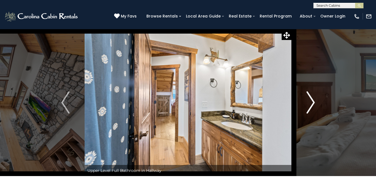
click at [312, 102] on img "Next" at bounding box center [310, 103] width 8 height 22
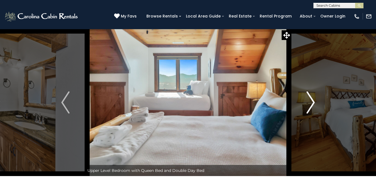
click at [312, 102] on img "Next" at bounding box center [310, 103] width 8 height 22
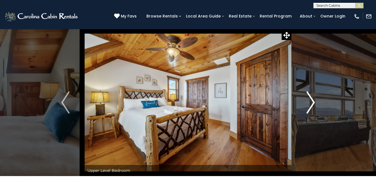
click at [312, 102] on img "Next" at bounding box center [310, 103] width 8 height 22
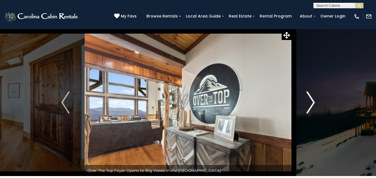
click at [312, 102] on img "Next" at bounding box center [310, 103] width 8 height 22
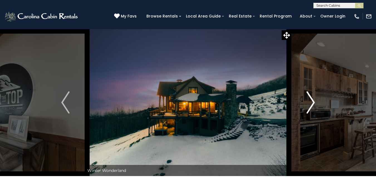
click at [312, 102] on img "Next" at bounding box center [310, 103] width 8 height 22
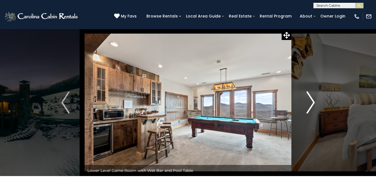
click at [312, 102] on img "Next" at bounding box center [310, 103] width 8 height 22
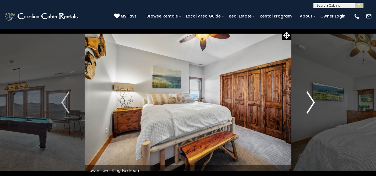
click at [312, 102] on img "Next" at bounding box center [310, 103] width 8 height 22
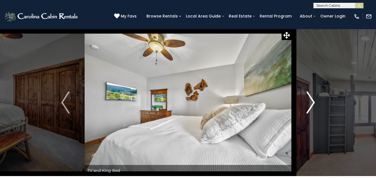
click at [312, 102] on img "Next" at bounding box center [310, 103] width 8 height 22
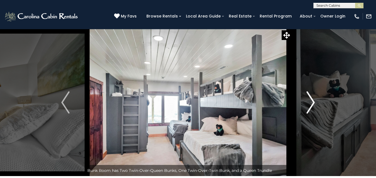
click at [312, 102] on img "Next" at bounding box center [310, 103] width 8 height 22
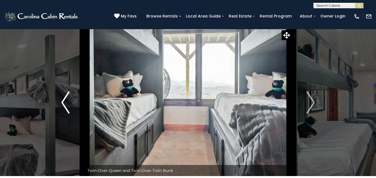
click at [64, 100] on img "Previous" at bounding box center [65, 103] width 8 height 22
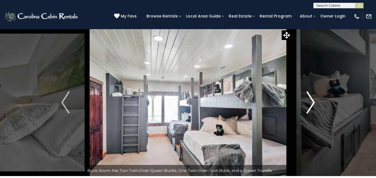
click at [314, 102] on img "Next" at bounding box center [310, 103] width 8 height 22
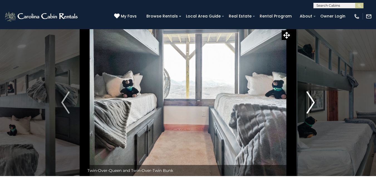
click at [314, 102] on img "Next" at bounding box center [310, 103] width 8 height 22
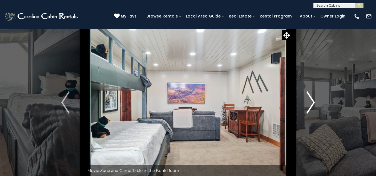
click at [314, 102] on img "Next" at bounding box center [310, 103] width 8 height 22
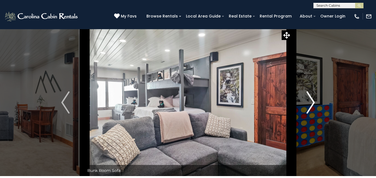
click at [314, 102] on img "Next" at bounding box center [310, 103] width 8 height 22
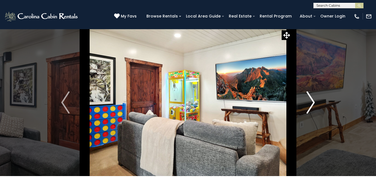
click at [314, 102] on img "Next" at bounding box center [310, 103] width 8 height 22
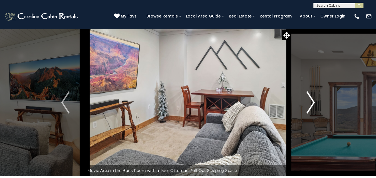
click at [314, 102] on img "Next" at bounding box center [310, 103] width 8 height 22
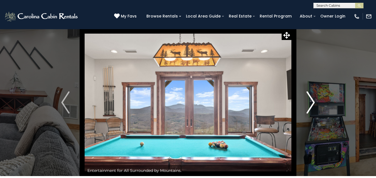
click at [314, 102] on img "Next" at bounding box center [310, 103] width 8 height 22
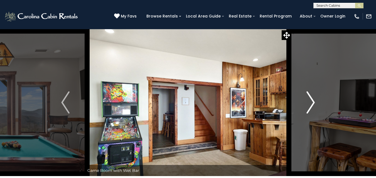
click at [314, 102] on img "Next" at bounding box center [310, 103] width 8 height 22
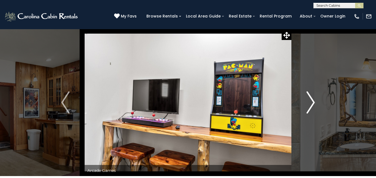
click at [314, 102] on img "Next" at bounding box center [310, 103] width 8 height 22
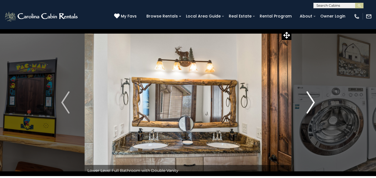
click at [314, 102] on img "Next" at bounding box center [310, 103] width 8 height 22
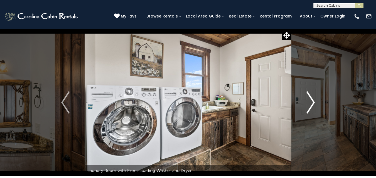
click at [314, 102] on img "Next" at bounding box center [310, 103] width 8 height 22
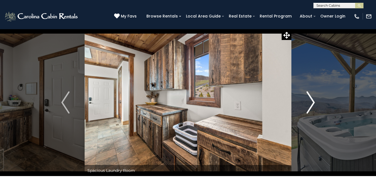
click at [314, 102] on img "Next" at bounding box center [310, 103] width 8 height 22
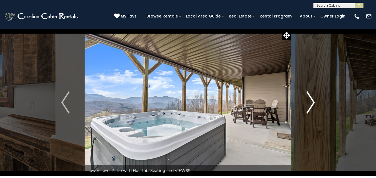
click at [314, 102] on img "Next" at bounding box center [310, 103] width 8 height 22
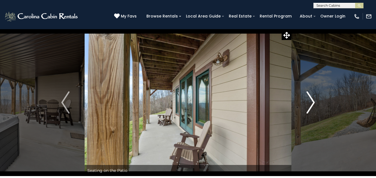
click at [314, 102] on img "Next" at bounding box center [310, 103] width 8 height 22
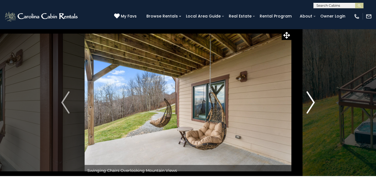
click at [314, 102] on img "Next" at bounding box center [310, 103] width 8 height 22
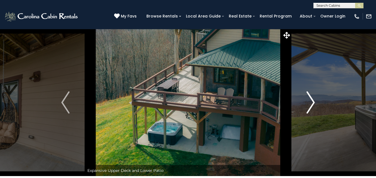
click at [314, 102] on img "Next" at bounding box center [310, 103] width 8 height 22
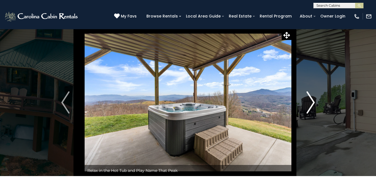
click at [314, 102] on img "Next" at bounding box center [310, 103] width 8 height 22
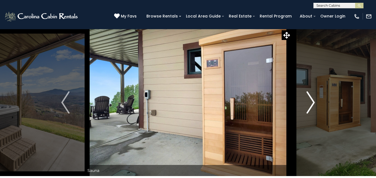
click at [314, 102] on img "Next" at bounding box center [310, 103] width 8 height 22
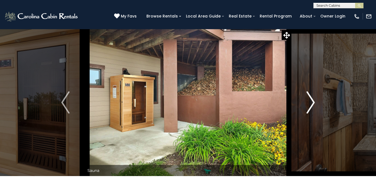
click at [314, 102] on img "Next" at bounding box center [310, 103] width 8 height 22
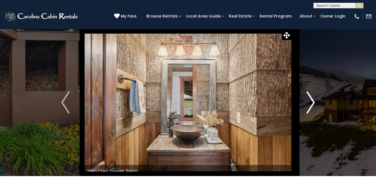
click at [314, 102] on img "Next" at bounding box center [310, 103] width 8 height 22
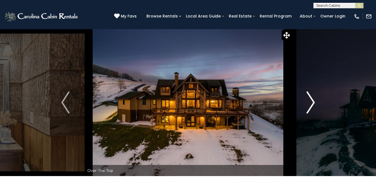
click at [314, 102] on img "Next" at bounding box center [310, 103] width 8 height 22
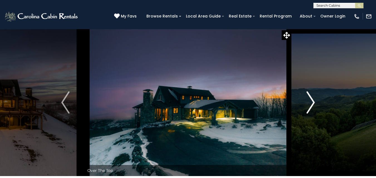
click at [314, 102] on img "Next" at bounding box center [310, 103] width 8 height 22
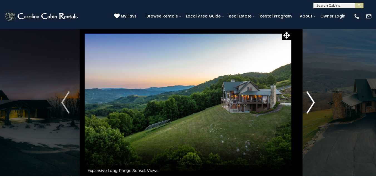
click at [314, 102] on img "Next" at bounding box center [310, 103] width 8 height 22
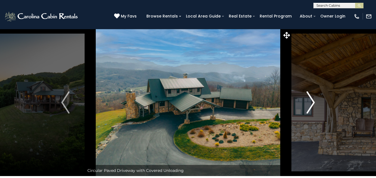
click at [314, 102] on img "Next" at bounding box center [310, 103] width 8 height 22
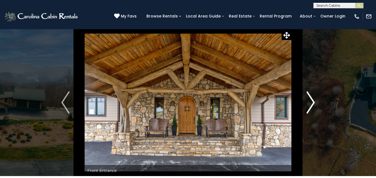
click at [314, 102] on img "Next" at bounding box center [310, 103] width 8 height 22
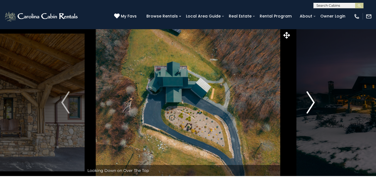
click at [314, 102] on img "Next" at bounding box center [310, 103] width 8 height 22
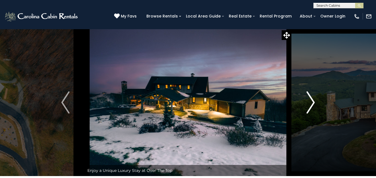
click at [314, 102] on img "Next" at bounding box center [310, 103] width 8 height 22
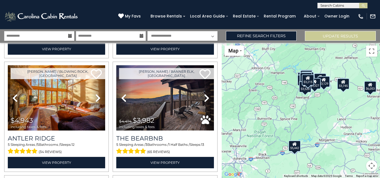
scroll to position [1016, 0]
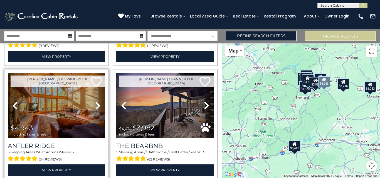
click at [81, 97] on img at bounding box center [56, 105] width 97 height 65
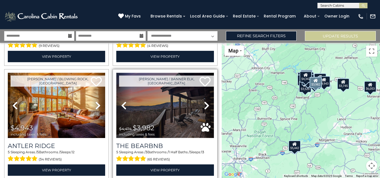
click at [154, 94] on img at bounding box center [164, 105] width 97 height 65
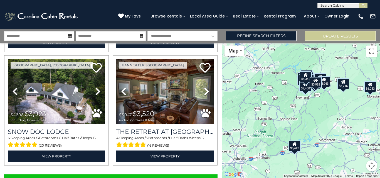
scroll to position [1607, 0]
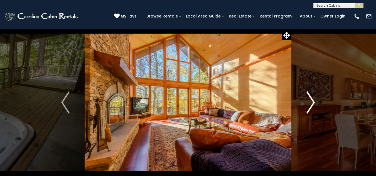
click at [313, 100] on img "Next" at bounding box center [310, 103] width 8 height 22
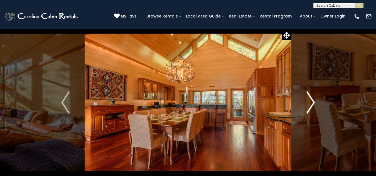
click at [313, 100] on img "Next" at bounding box center [310, 103] width 8 height 22
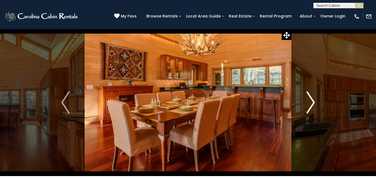
click at [313, 100] on img "Next" at bounding box center [310, 103] width 8 height 22
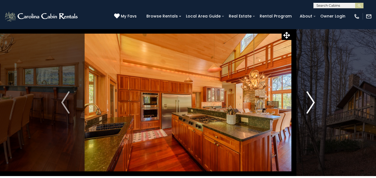
click at [313, 100] on img "Next" at bounding box center [310, 103] width 8 height 22
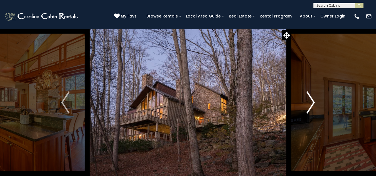
click at [313, 100] on img "Next" at bounding box center [310, 103] width 8 height 22
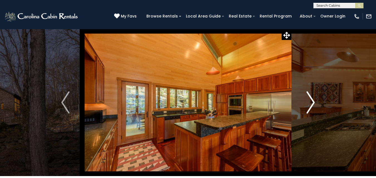
click at [313, 100] on img "Next" at bounding box center [310, 103] width 8 height 22
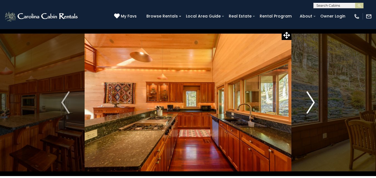
click at [313, 100] on img "Next" at bounding box center [310, 103] width 8 height 22
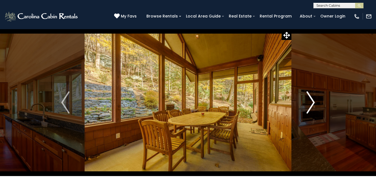
click at [313, 100] on img "Next" at bounding box center [310, 103] width 8 height 22
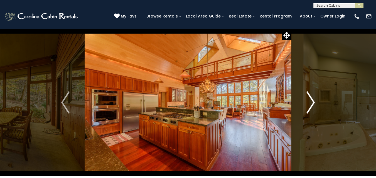
click at [313, 100] on img "Next" at bounding box center [310, 103] width 8 height 22
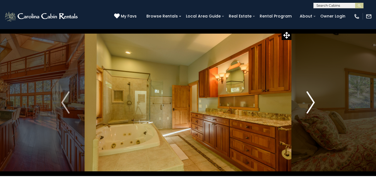
click at [313, 100] on img "Next" at bounding box center [310, 103] width 8 height 22
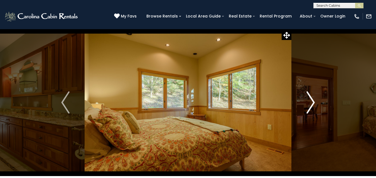
click at [313, 100] on img "Next" at bounding box center [310, 103] width 8 height 22
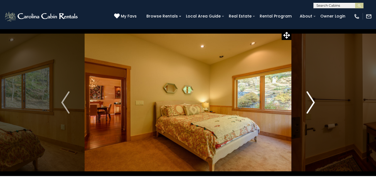
click at [313, 100] on img "Next" at bounding box center [310, 103] width 8 height 22
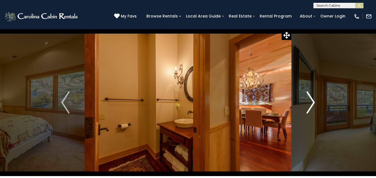
click at [313, 100] on img "Next" at bounding box center [310, 103] width 8 height 22
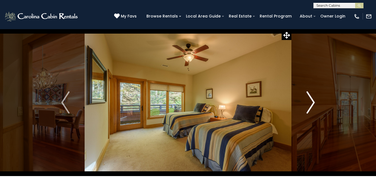
click at [313, 100] on img "Next" at bounding box center [310, 103] width 8 height 22
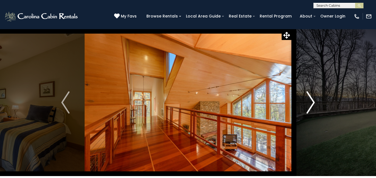
click at [313, 100] on img "Next" at bounding box center [310, 103] width 8 height 22
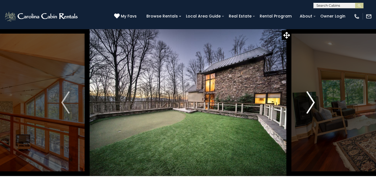
click at [313, 100] on img "Next" at bounding box center [310, 103] width 8 height 22
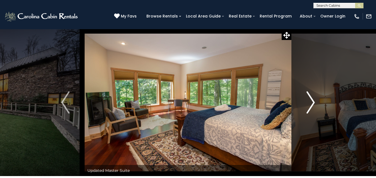
click at [313, 100] on img "Next" at bounding box center [310, 103] width 8 height 22
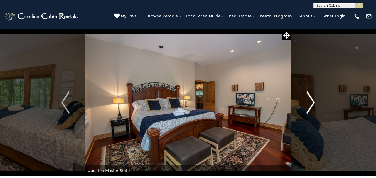
click at [313, 100] on img "Next" at bounding box center [310, 103] width 8 height 22
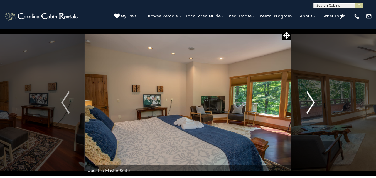
click at [313, 100] on img "Next" at bounding box center [310, 103] width 8 height 22
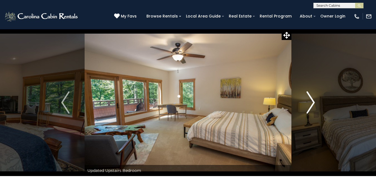
click at [313, 100] on img "Next" at bounding box center [310, 103] width 8 height 22
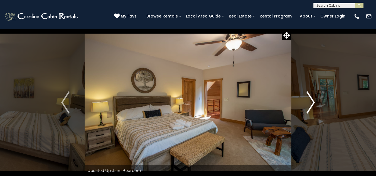
click at [313, 100] on img "Next" at bounding box center [310, 103] width 8 height 22
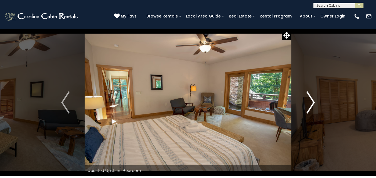
click at [313, 100] on img "Next" at bounding box center [310, 103] width 8 height 22
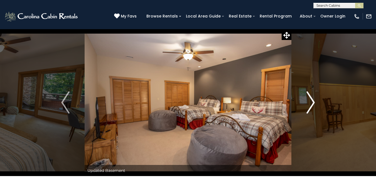
click at [313, 100] on img "Next" at bounding box center [310, 103] width 8 height 22
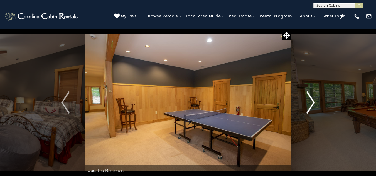
click at [313, 100] on img "Next" at bounding box center [310, 103] width 8 height 22
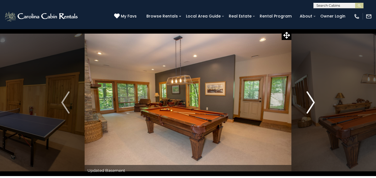
click at [313, 100] on img "Next" at bounding box center [310, 103] width 8 height 22
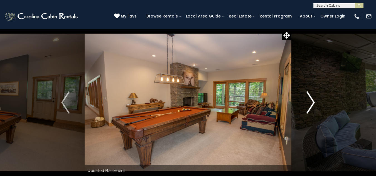
click at [313, 100] on img "Next" at bounding box center [310, 103] width 8 height 22
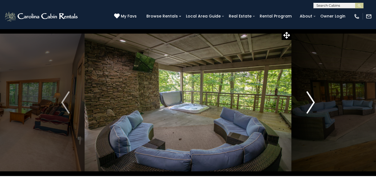
click at [313, 100] on img "Next" at bounding box center [310, 103] width 8 height 22
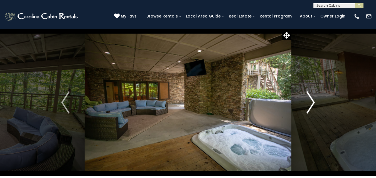
click at [313, 100] on img "Next" at bounding box center [310, 103] width 8 height 22
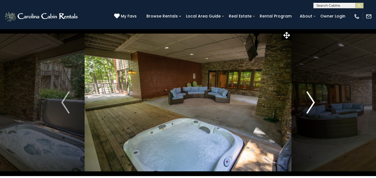
click at [313, 100] on img "Next" at bounding box center [310, 103] width 8 height 22
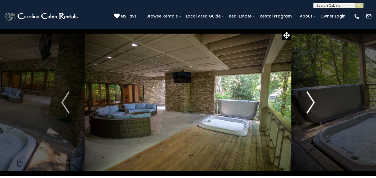
click at [313, 100] on img "Next" at bounding box center [310, 103] width 8 height 22
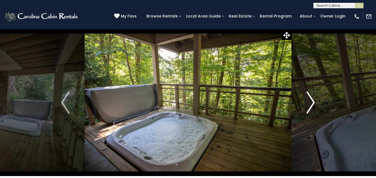
click at [313, 100] on img "Next" at bounding box center [310, 103] width 8 height 22
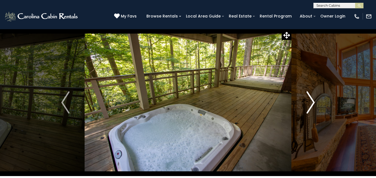
click at [313, 100] on img "Next" at bounding box center [310, 103] width 8 height 22
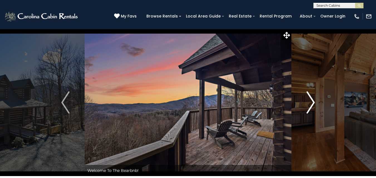
click at [314, 102] on img "Next" at bounding box center [310, 103] width 8 height 22
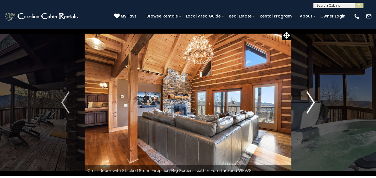
click at [314, 102] on img "Next" at bounding box center [310, 103] width 8 height 22
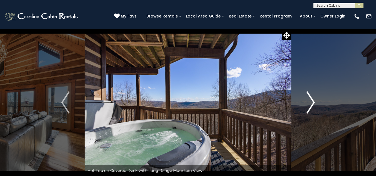
click at [314, 102] on img "Next" at bounding box center [310, 103] width 8 height 22
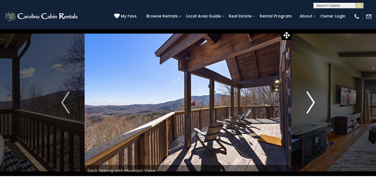
click at [314, 102] on img "Next" at bounding box center [310, 103] width 8 height 22
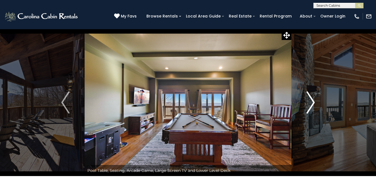
click at [314, 102] on img "Next" at bounding box center [310, 103] width 8 height 22
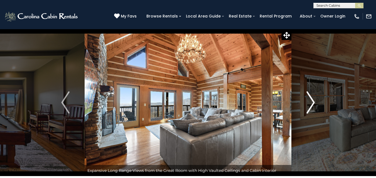
click at [314, 102] on img "Next" at bounding box center [310, 103] width 8 height 22
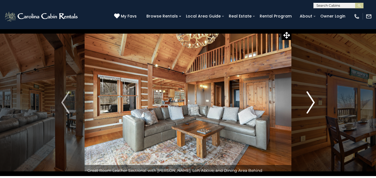
click at [314, 102] on img "Next" at bounding box center [310, 103] width 8 height 22
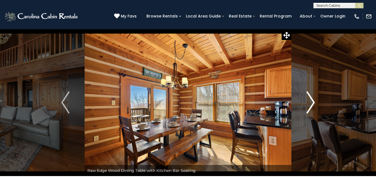
click at [314, 102] on img "Next" at bounding box center [310, 103] width 8 height 22
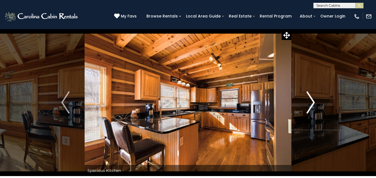
click at [314, 102] on img "Next" at bounding box center [310, 103] width 8 height 22
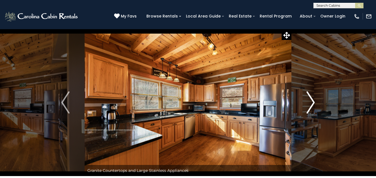
click at [314, 102] on img "Next" at bounding box center [310, 103] width 8 height 22
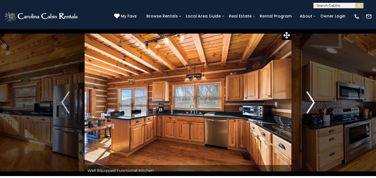
click at [314, 102] on img "Next" at bounding box center [310, 103] width 8 height 22
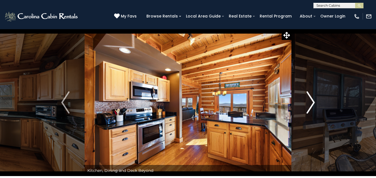
click at [314, 102] on img "Next" at bounding box center [310, 103] width 8 height 22
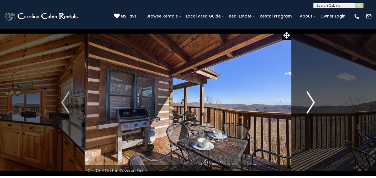
click at [314, 102] on img "Next" at bounding box center [310, 103] width 8 height 22
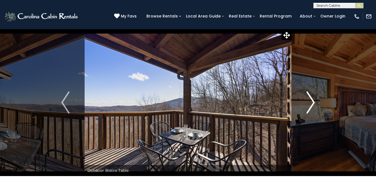
click at [314, 102] on img "Next" at bounding box center [310, 103] width 8 height 22
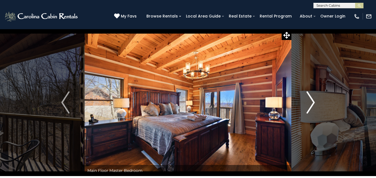
click at [314, 102] on img "Next" at bounding box center [310, 103] width 8 height 22
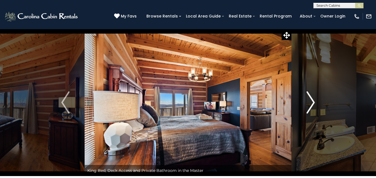
click at [314, 102] on img "Next" at bounding box center [310, 103] width 8 height 22
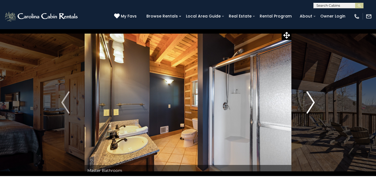
click at [314, 102] on img "Next" at bounding box center [310, 103] width 8 height 22
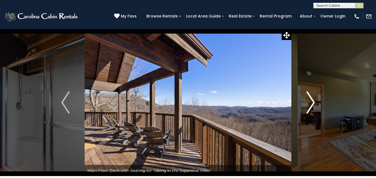
click at [314, 102] on img "Next" at bounding box center [310, 103] width 8 height 22
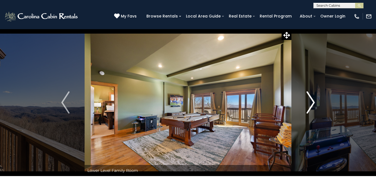
click at [314, 102] on img "Next" at bounding box center [310, 103] width 8 height 22
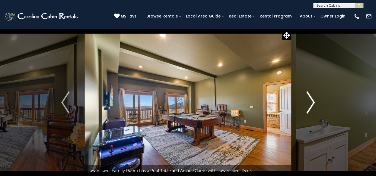
click at [314, 102] on img "Next" at bounding box center [310, 103] width 8 height 22
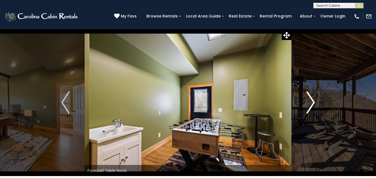
click at [314, 102] on img "Next" at bounding box center [310, 103] width 8 height 22
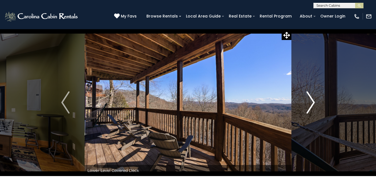
click at [314, 102] on img "Next" at bounding box center [310, 103] width 8 height 22
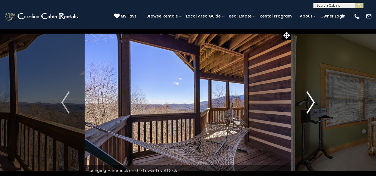
click at [314, 102] on img "Next" at bounding box center [310, 103] width 8 height 22
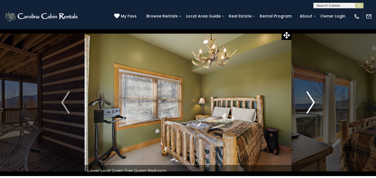
click at [314, 102] on img "Next" at bounding box center [310, 103] width 8 height 22
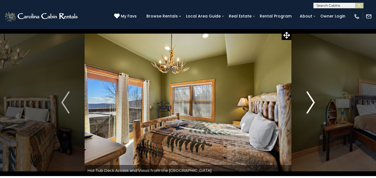
click at [314, 102] on img "Next" at bounding box center [310, 103] width 8 height 22
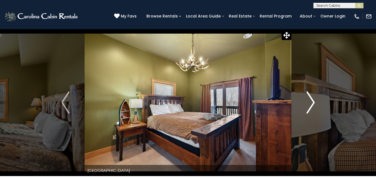
click at [314, 102] on img "Next" at bounding box center [310, 103] width 8 height 22
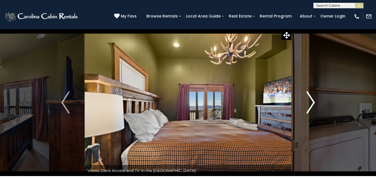
click at [314, 102] on img "Next" at bounding box center [310, 103] width 8 height 22
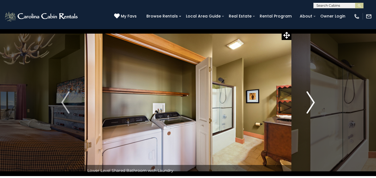
click at [314, 102] on img "Next" at bounding box center [310, 103] width 8 height 22
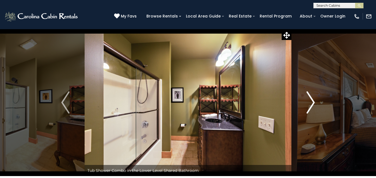
click at [314, 102] on img "Next" at bounding box center [310, 103] width 8 height 22
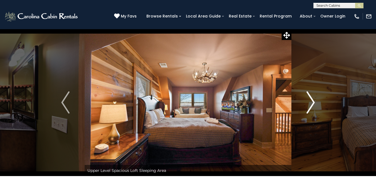
click at [314, 102] on img "Next" at bounding box center [310, 103] width 8 height 22
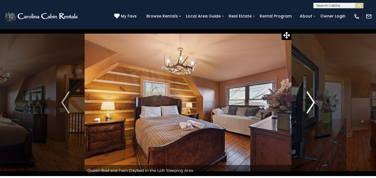
click at [314, 102] on img "Next" at bounding box center [310, 103] width 8 height 22
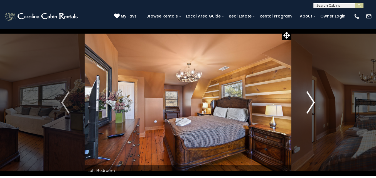
click at [314, 102] on img "Next" at bounding box center [310, 103] width 8 height 22
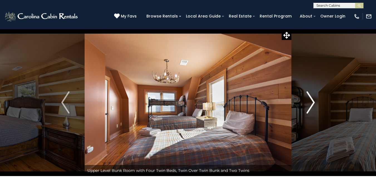
click at [314, 102] on img "Next" at bounding box center [310, 103] width 8 height 22
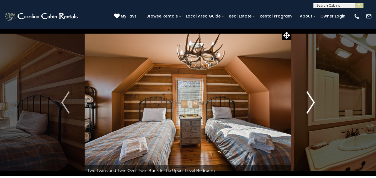
click at [314, 102] on img "Next" at bounding box center [310, 103] width 8 height 22
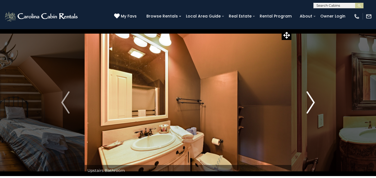
click at [314, 102] on img "Next" at bounding box center [310, 103] width 8 height 22
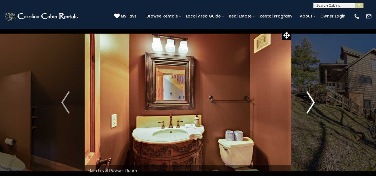
click at [314, 102] on img "Next" at bounding box center [310, 103] width 8 height 22
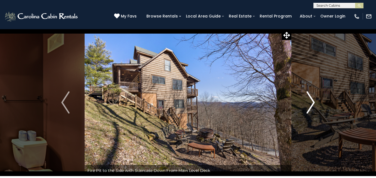
click at [314, 102] on img "Next" at bounding box center [310, 103] width 8 height 22
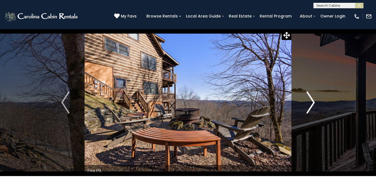
click at [314, 102] on img "Next" at bounding box center [310, 103] width 8 height 22
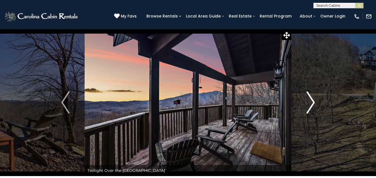
click at [314, 102] on img "Next" at bounding box center [310, 103] width 8 height 22
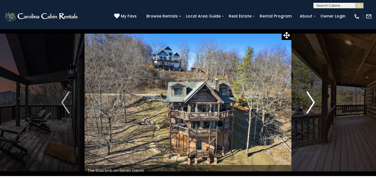
click at [314, 102] on img "Next" at bounding box center [310, 103] width 8 height 22
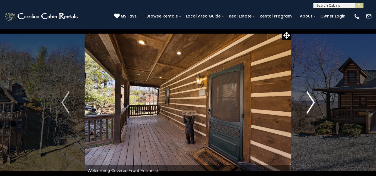
click at [314, 102] on img "Next" at bounding box center [310, 103] width 8 height 22
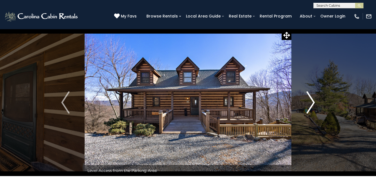
click at [314, 102] on img "Next" at bounding box center [310, 103] width 8 height 22
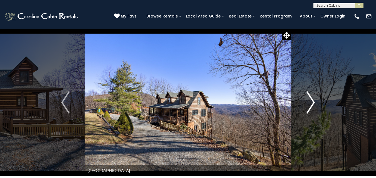
click at [314, 102] on img "Next" at bounding box center [310, 103] width 8 height 22
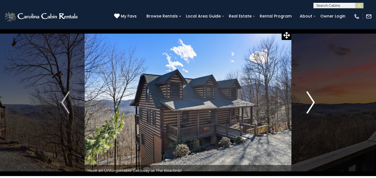
click at [314, 102] on img "Next" at bounding box center [310, 103] width 8 height 22
